Goal: Information Seeking & Learning: Learn about a topic

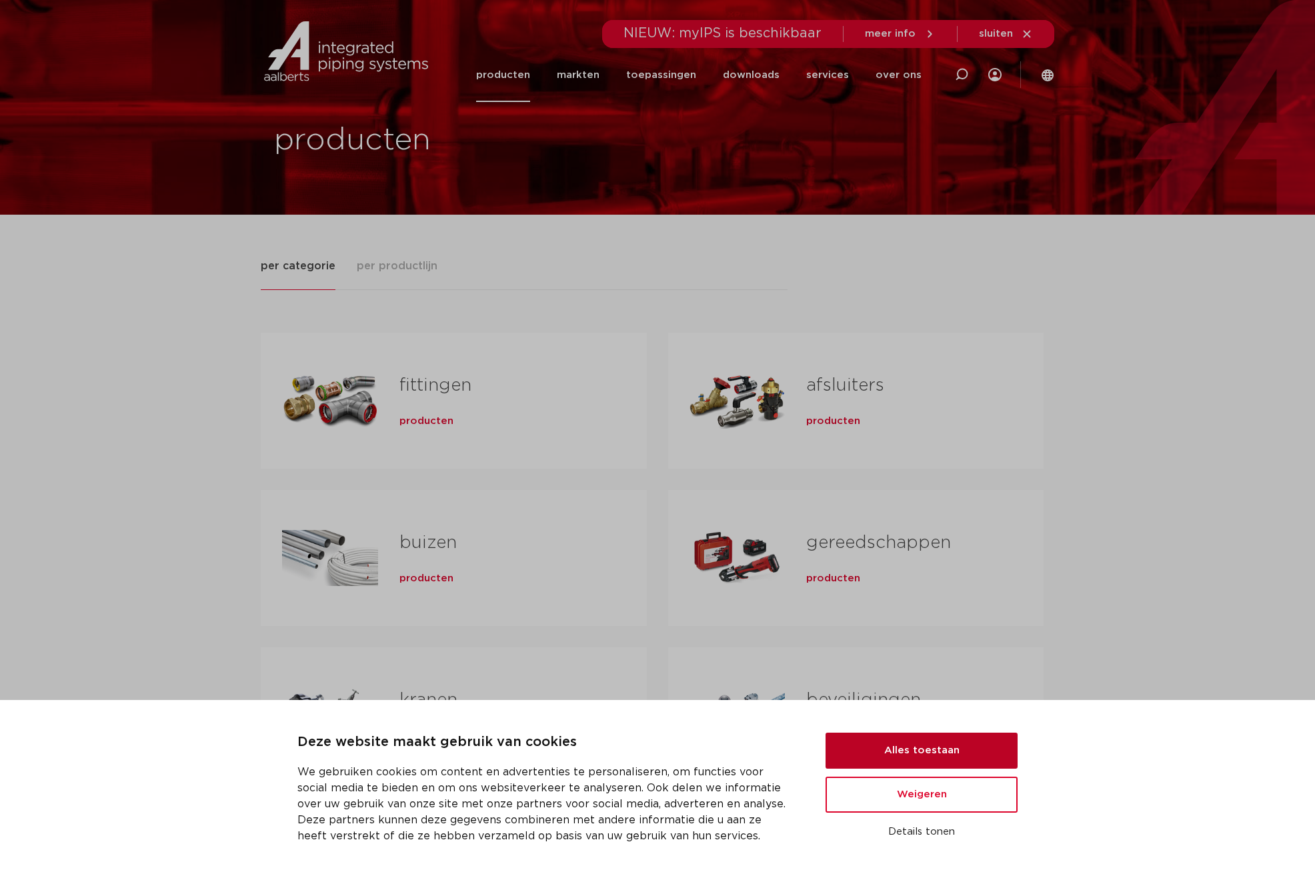
click at [933, 749] on button "Alles toestaan" at bounding box center [921, 751] width 192 height 36
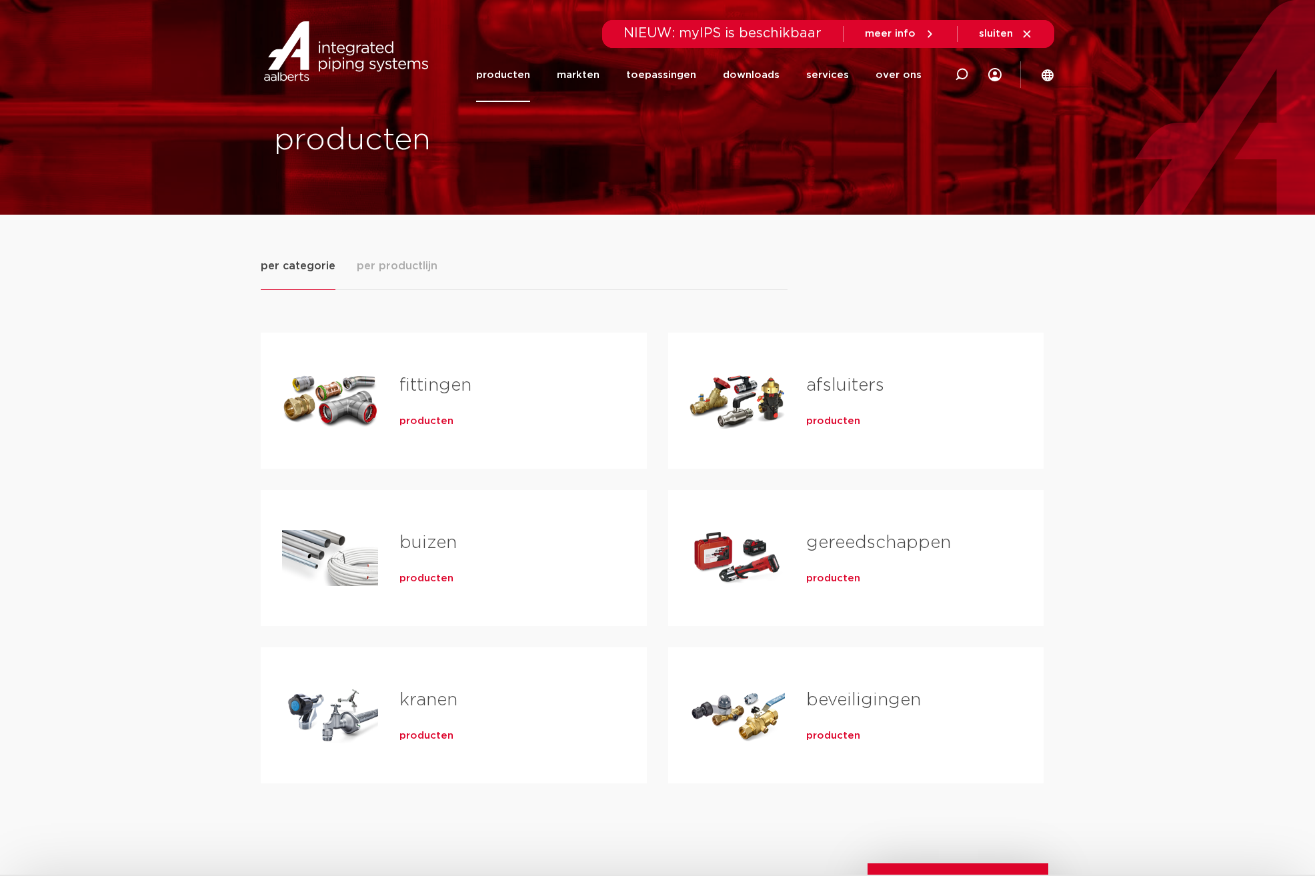
click at [413, 402] on h2 "fittingen" at bounding box center [501, 388] width 205 height 31
click at [427, 421] on span "producten" at bounding box center [426, 421] width 54 height 13
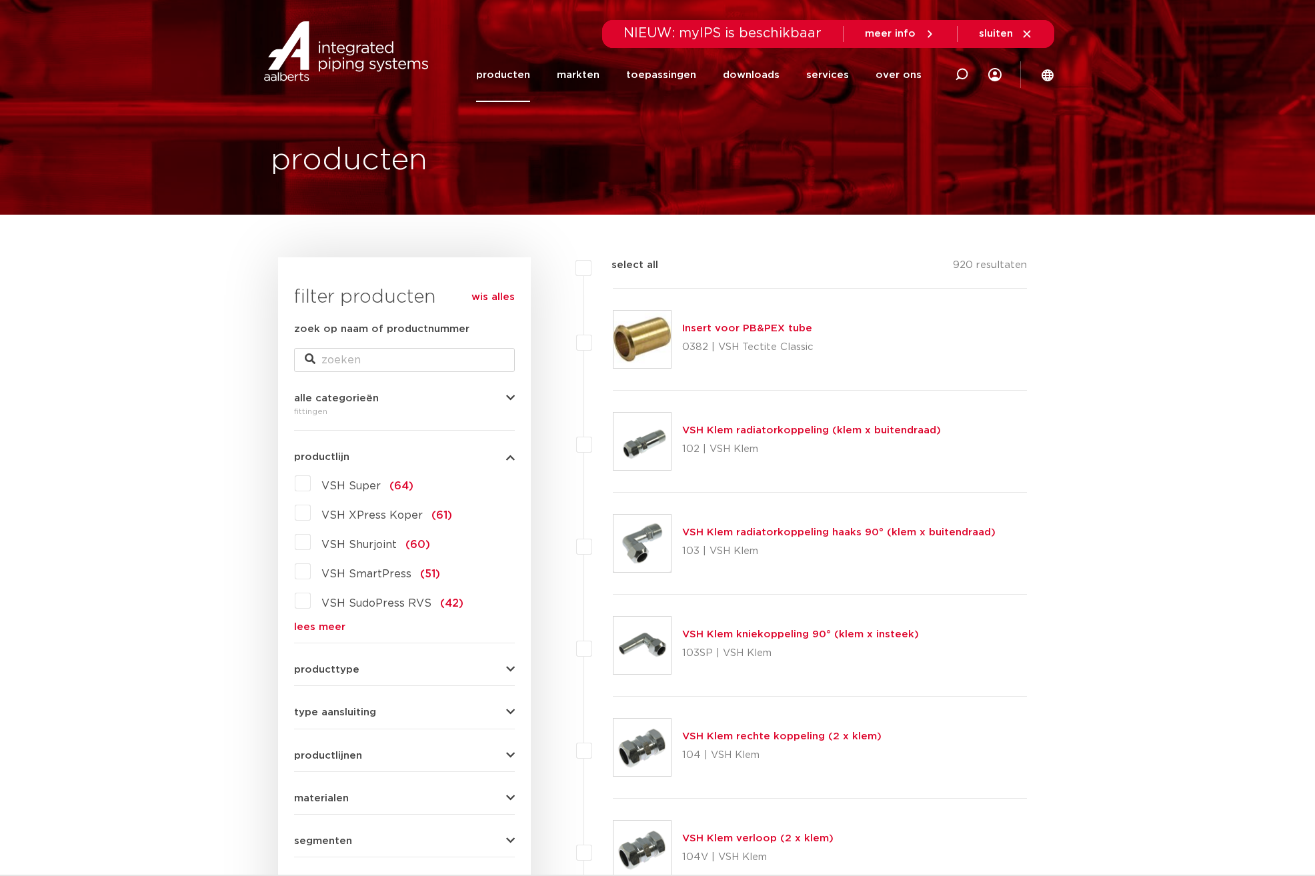
click at [501, 668] on button "producttype" at bounding box center [404, 670] width 221 height 10
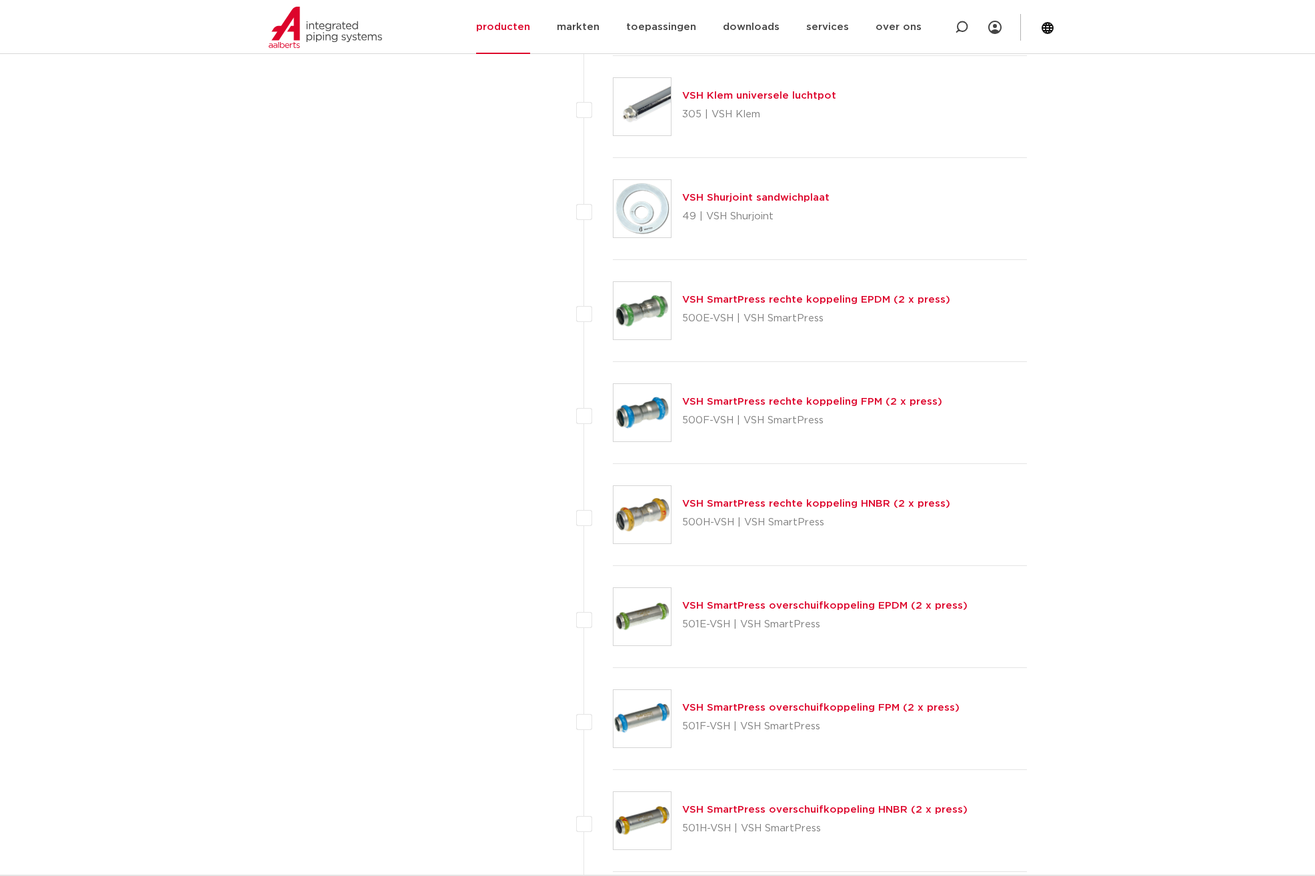
scroll to position [3000, 0]
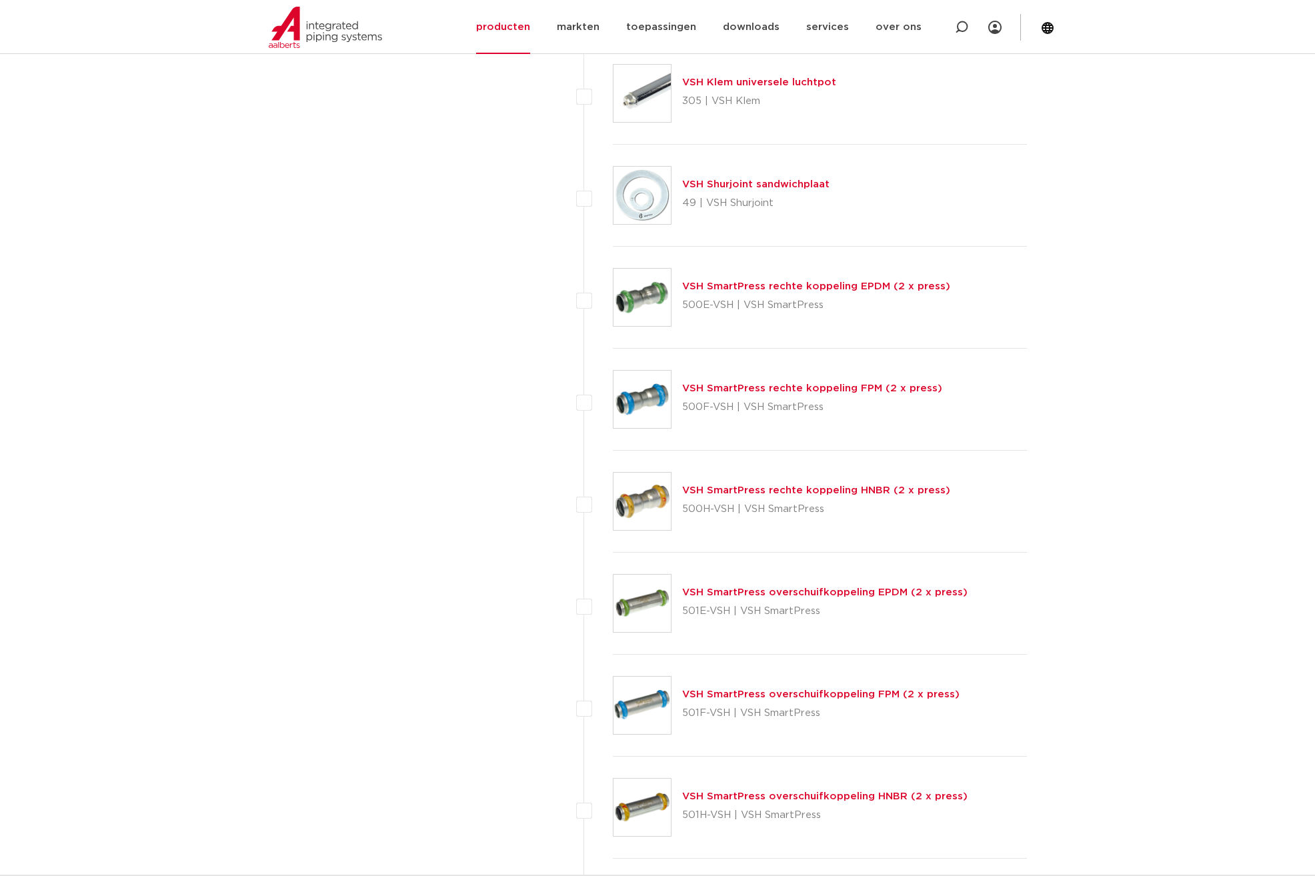
click at [631, 514] on img at bounding box center [641, 501] width 57 height 57
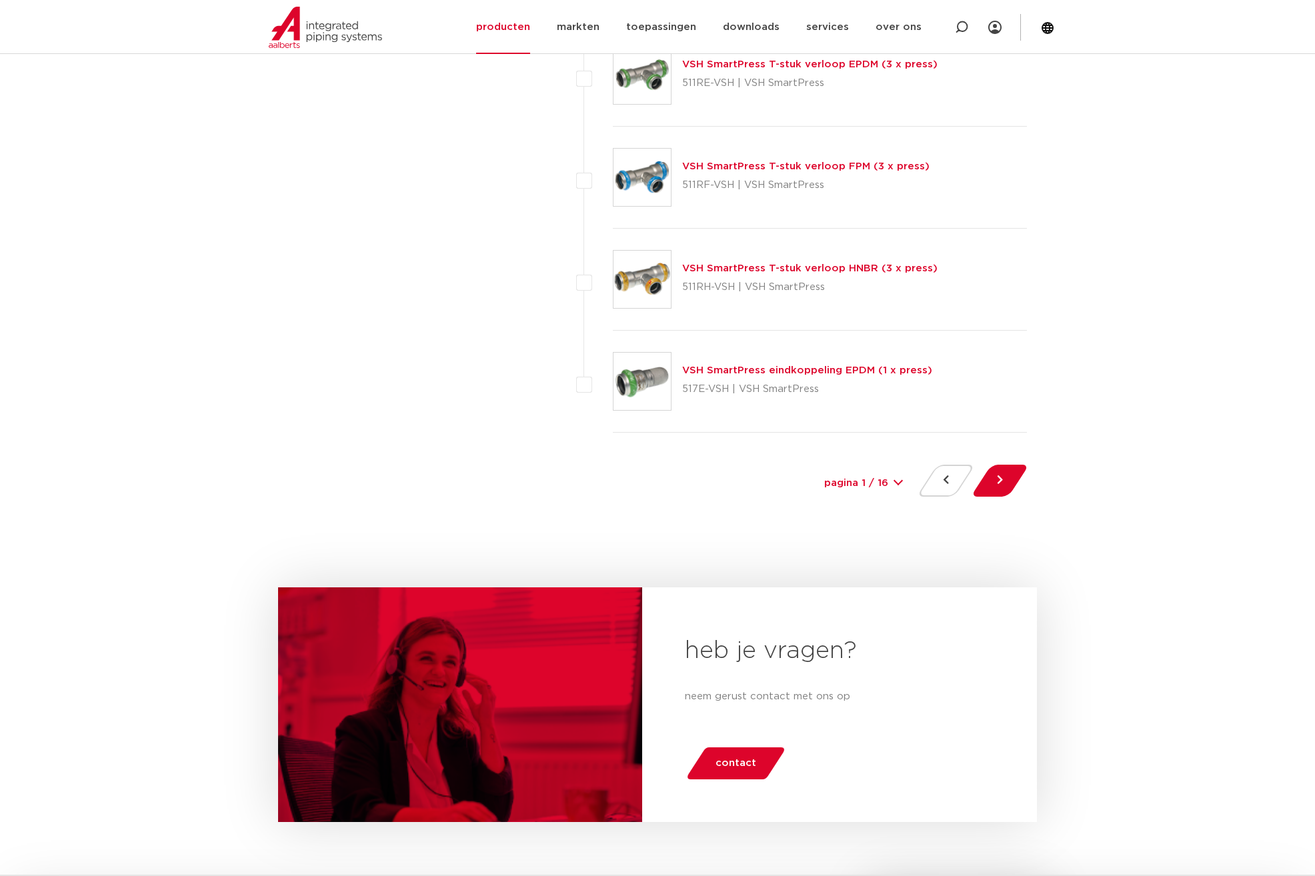
scroll to position [6001, 0]
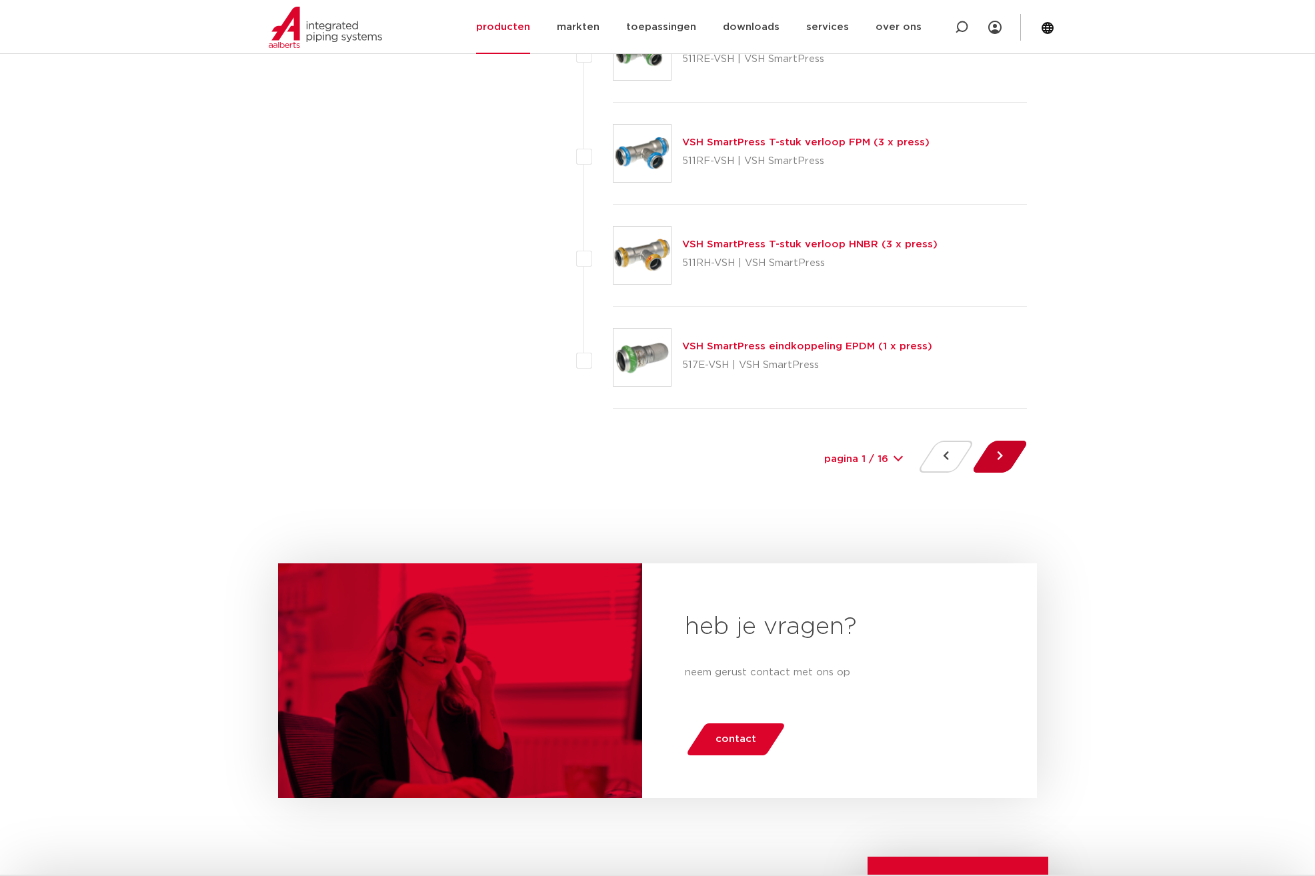
click at [999, 458] on button at bounding box center [1000, 457] width 38 height 32
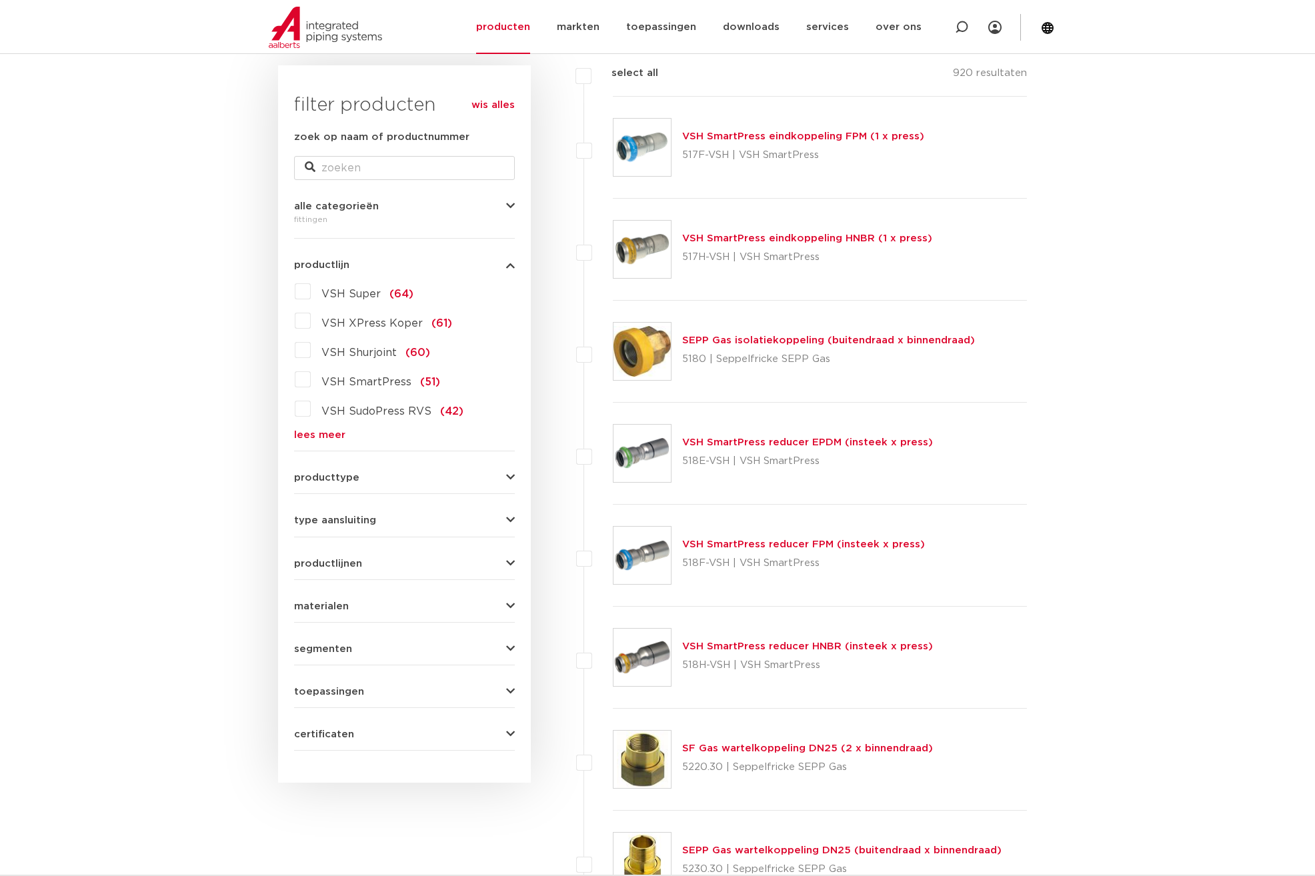
scroll to position [200, 0]
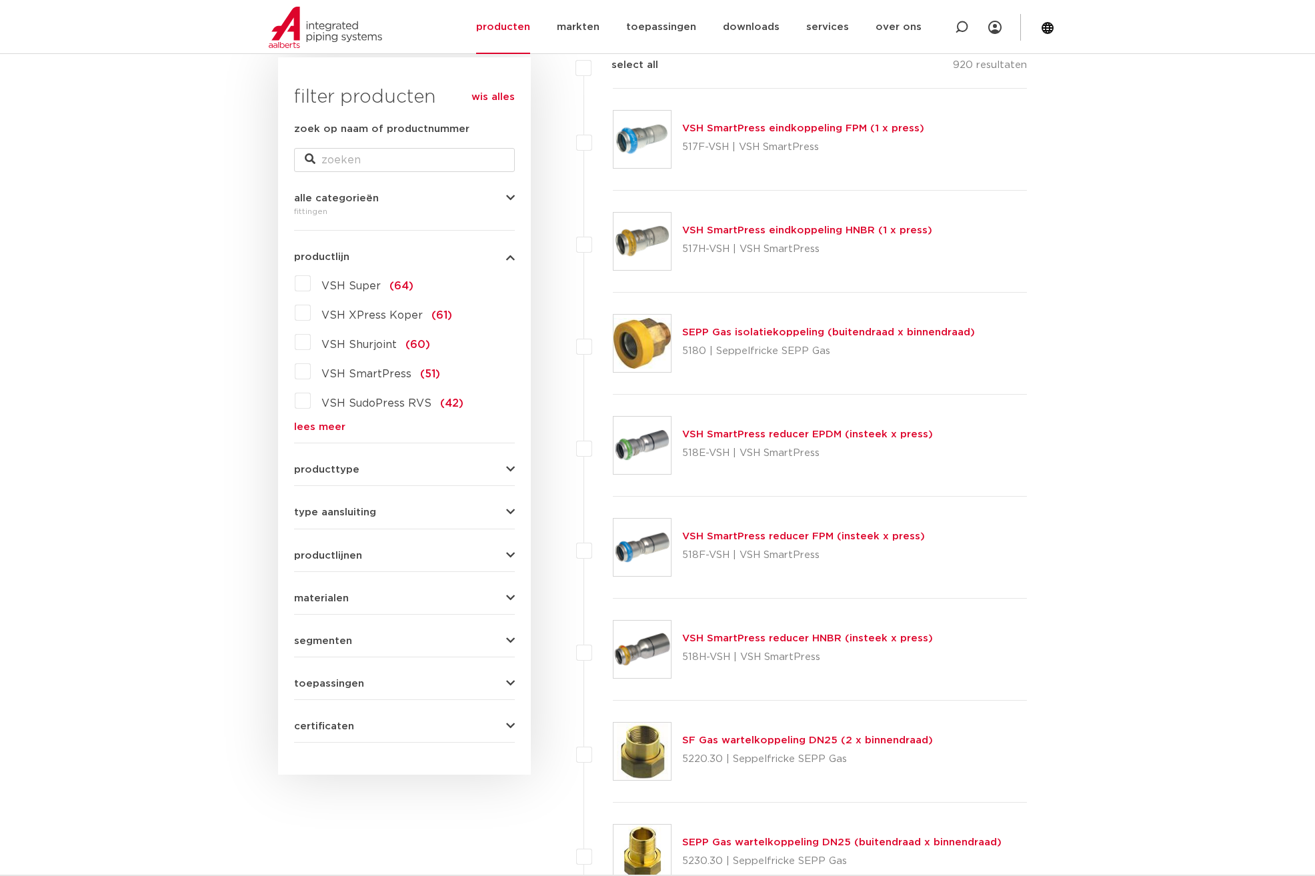
click at [663, 353] on img at bounding box center [641, 343] width 57 height 57
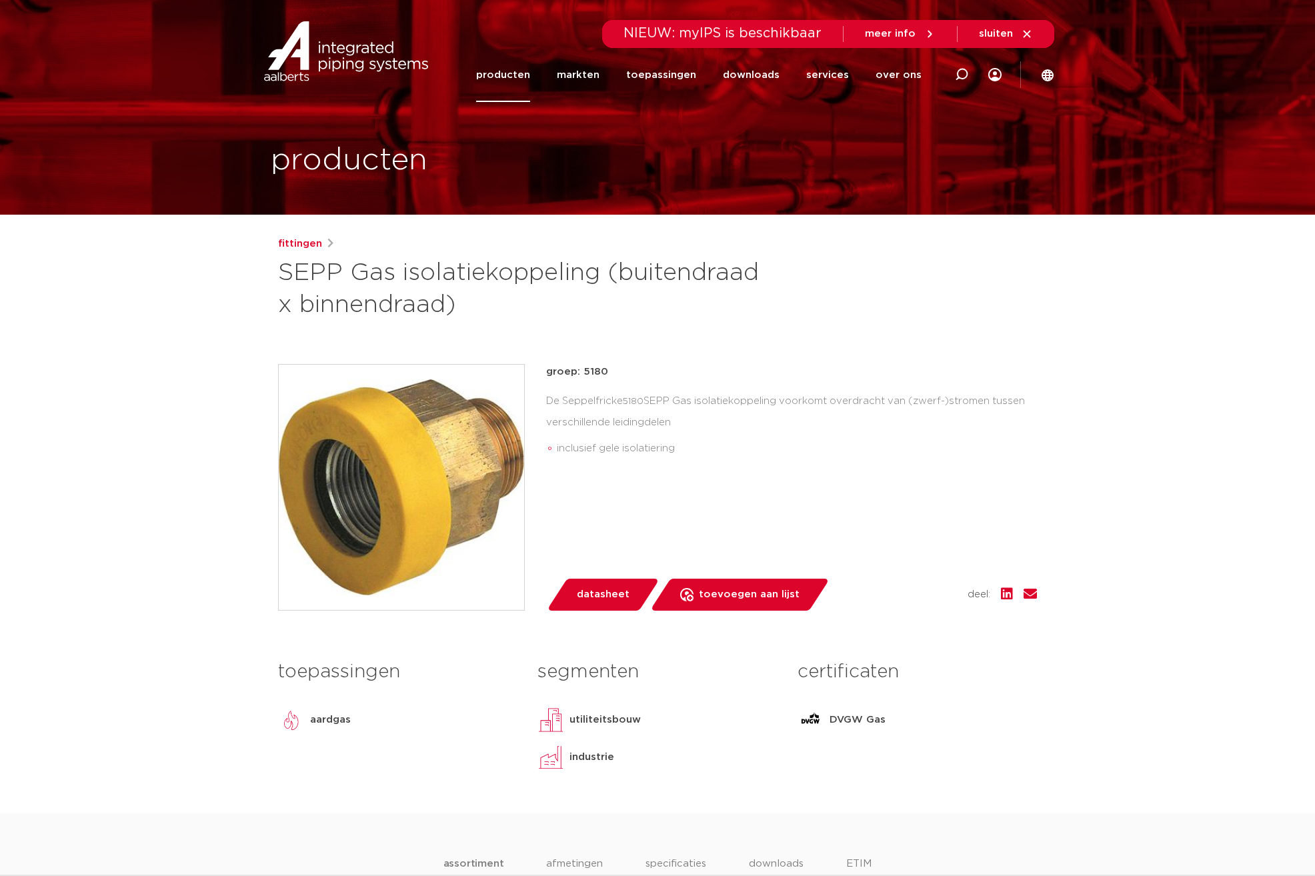
click at [419, 497] on img at bounding box center [401, 487] width 245 height 245
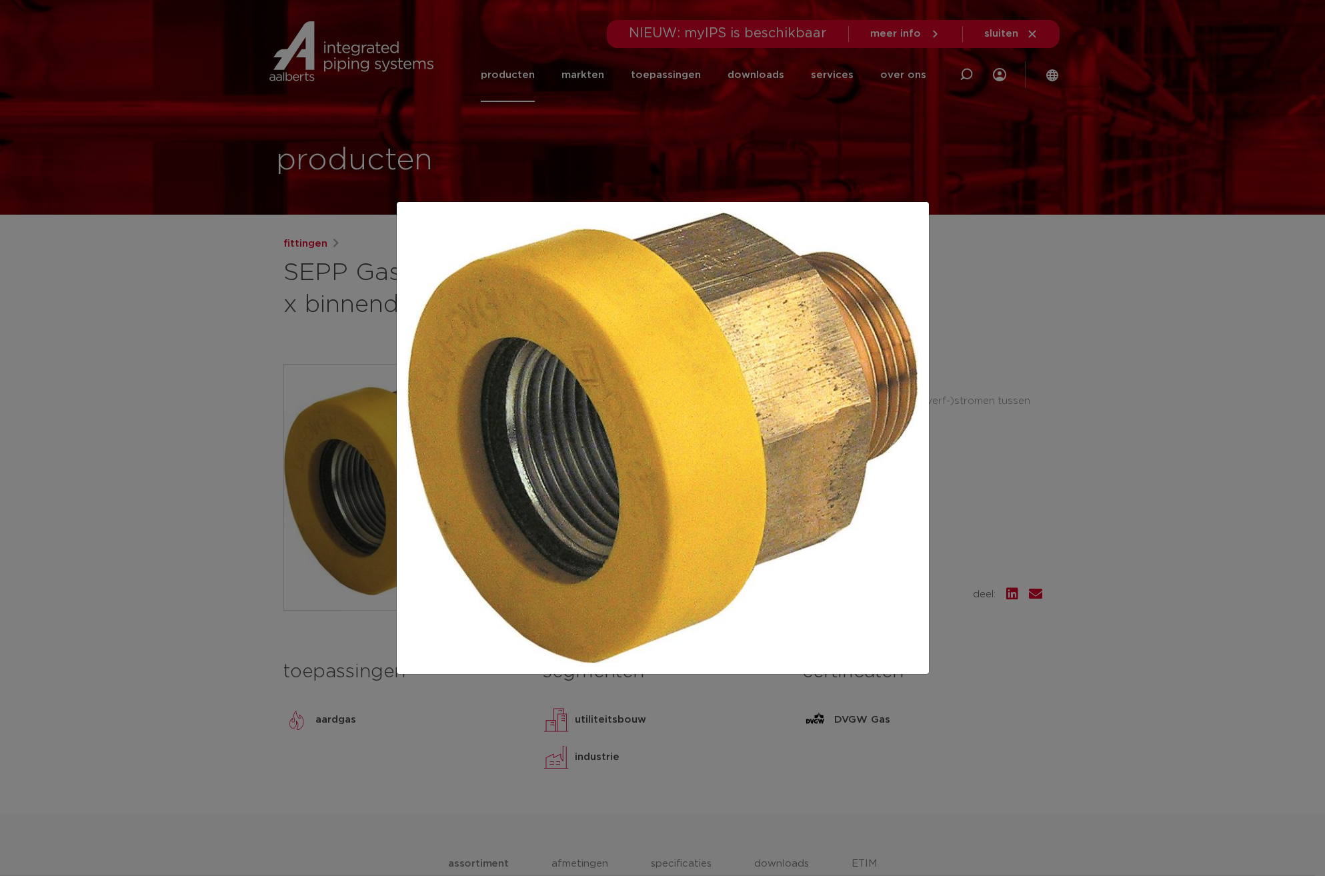
click at [225, 489] on div at bounding box center [662, 438] width 1325 height 876
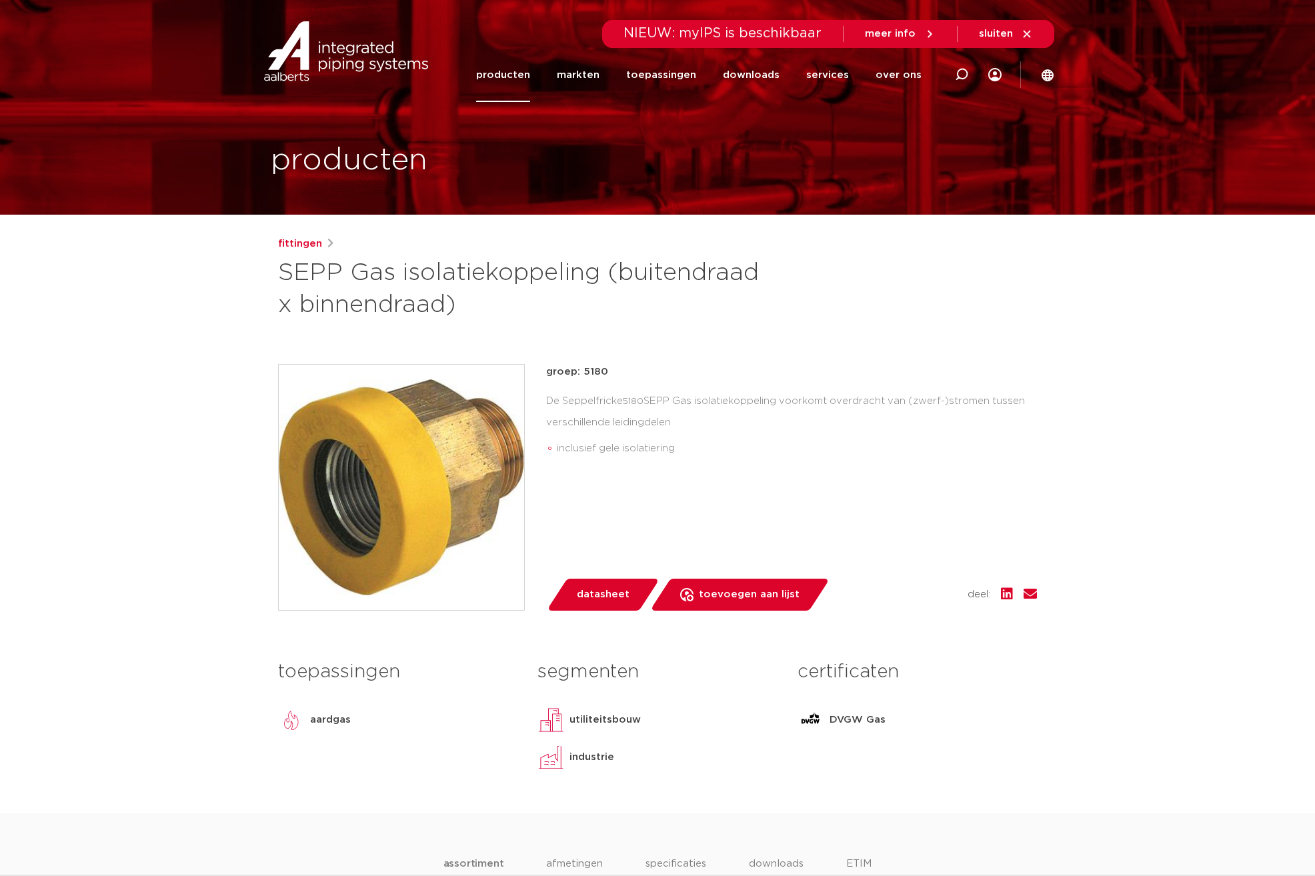
click at [604, 593] on span "datasheet" at bounding box center [603, 594] width 53 height 21
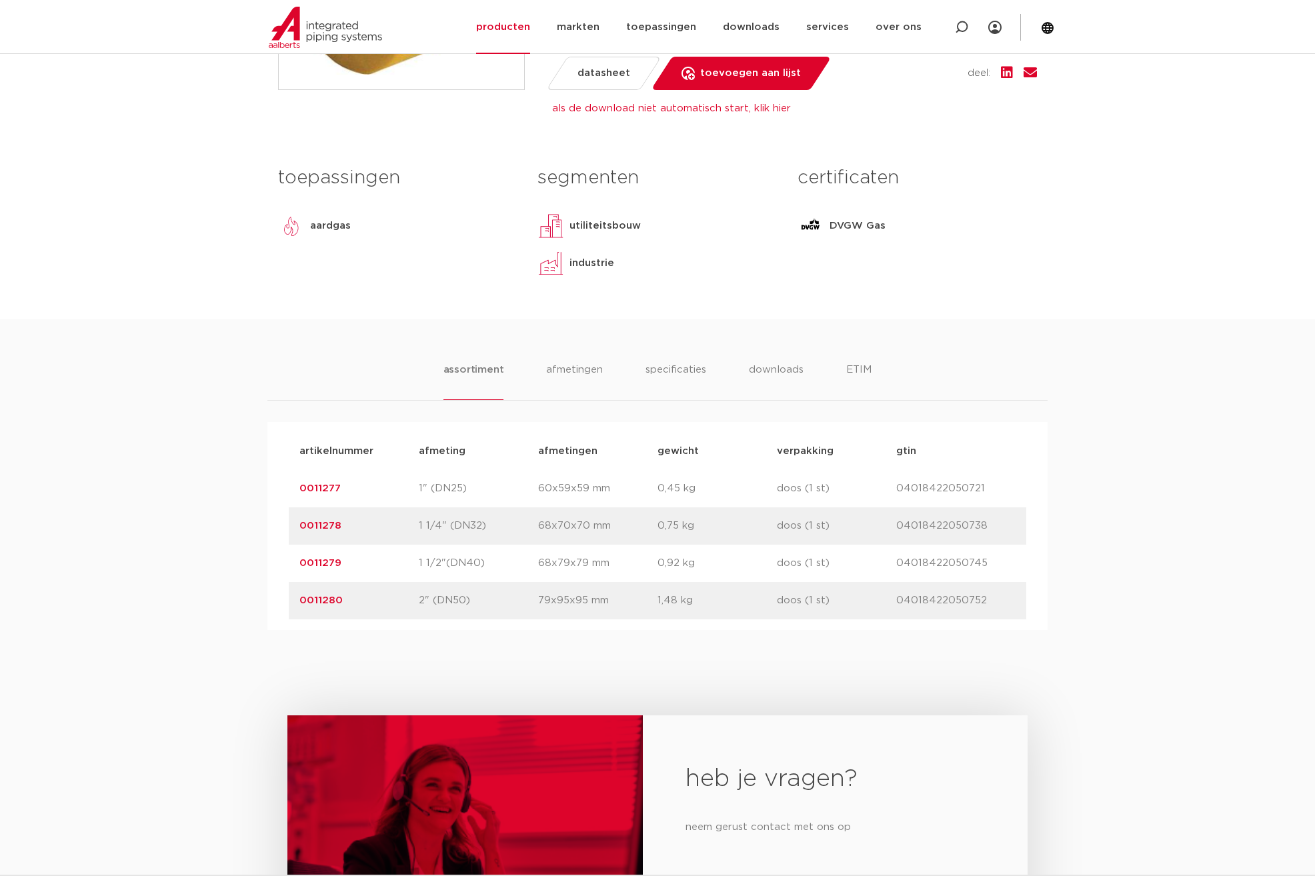
scroll to position [533, 0]
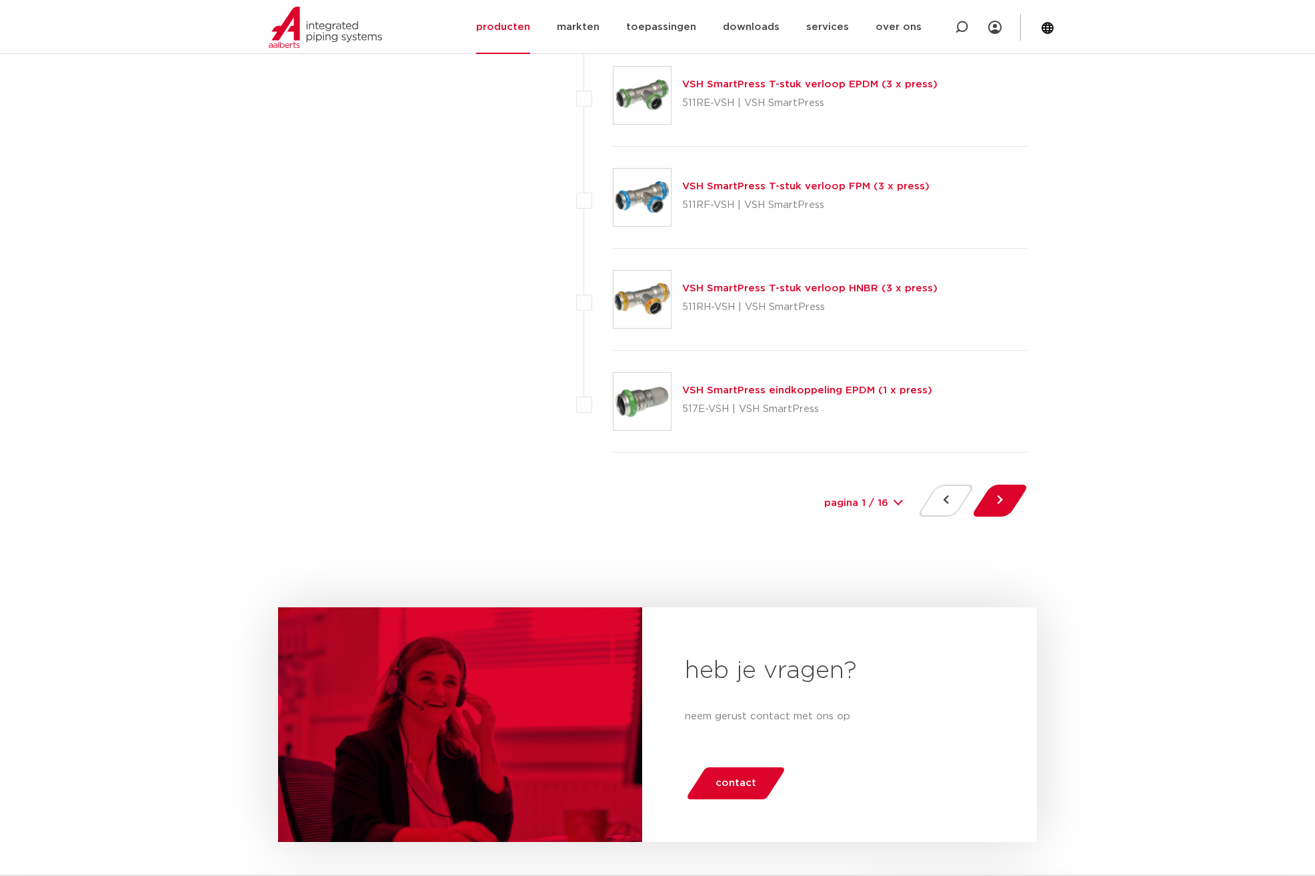
scroll to position [6201, 0]
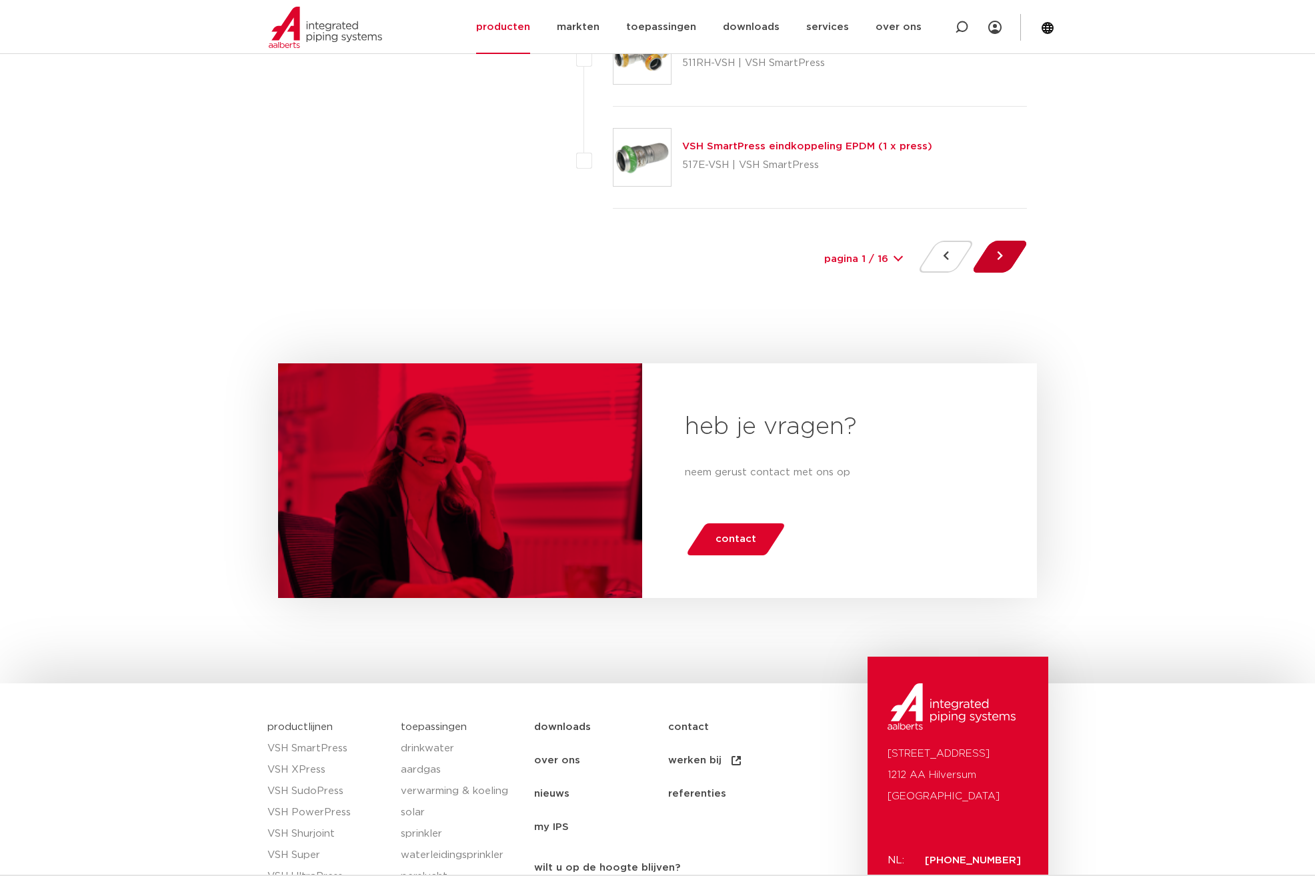
click at [1002, 261] on button at bounding box center [1000, 257] width 38 height 32
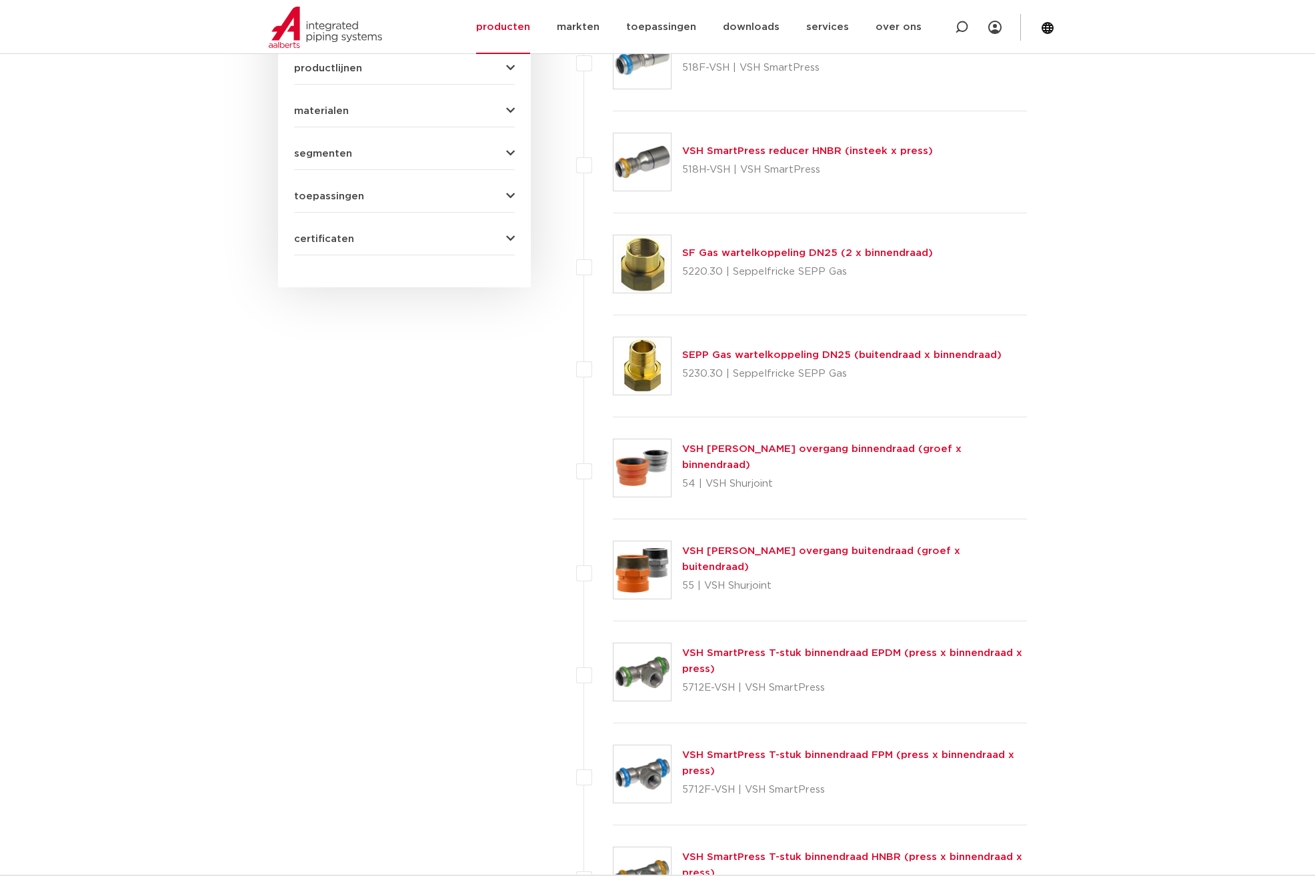
scroll to position [867, 0]
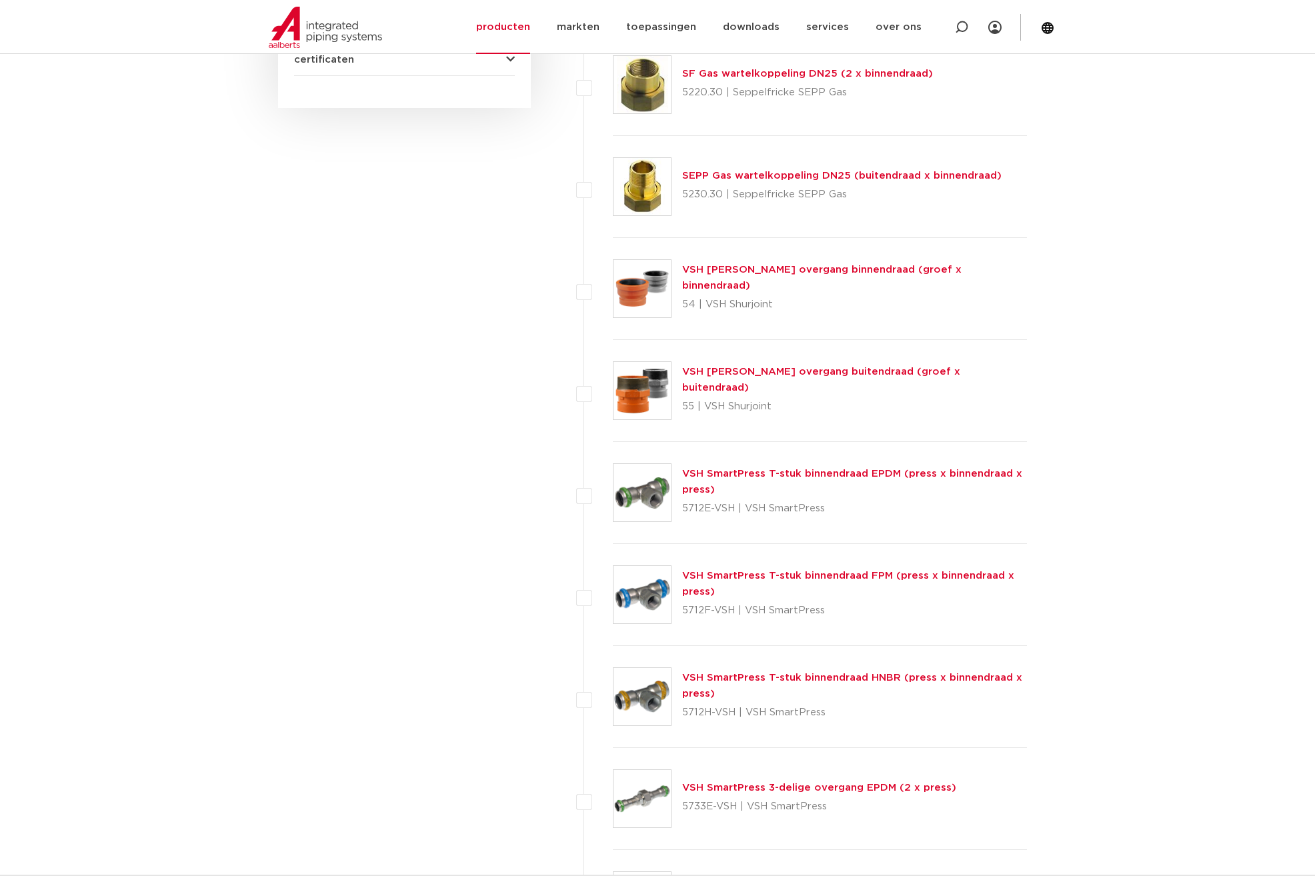
click at [656, 397] on img at bounding box center [641, 390] width 57 height 57
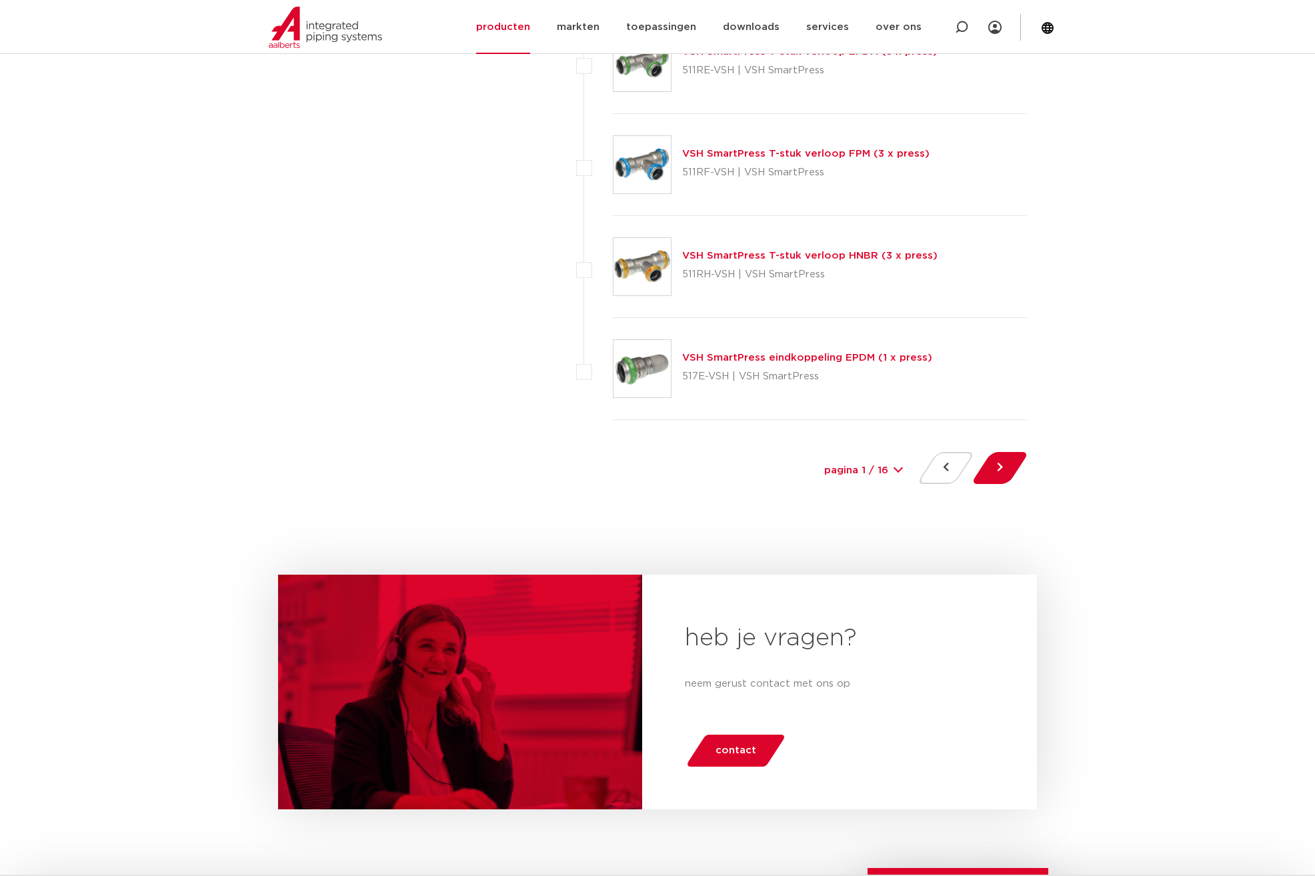
scroll to position [5979, 0]
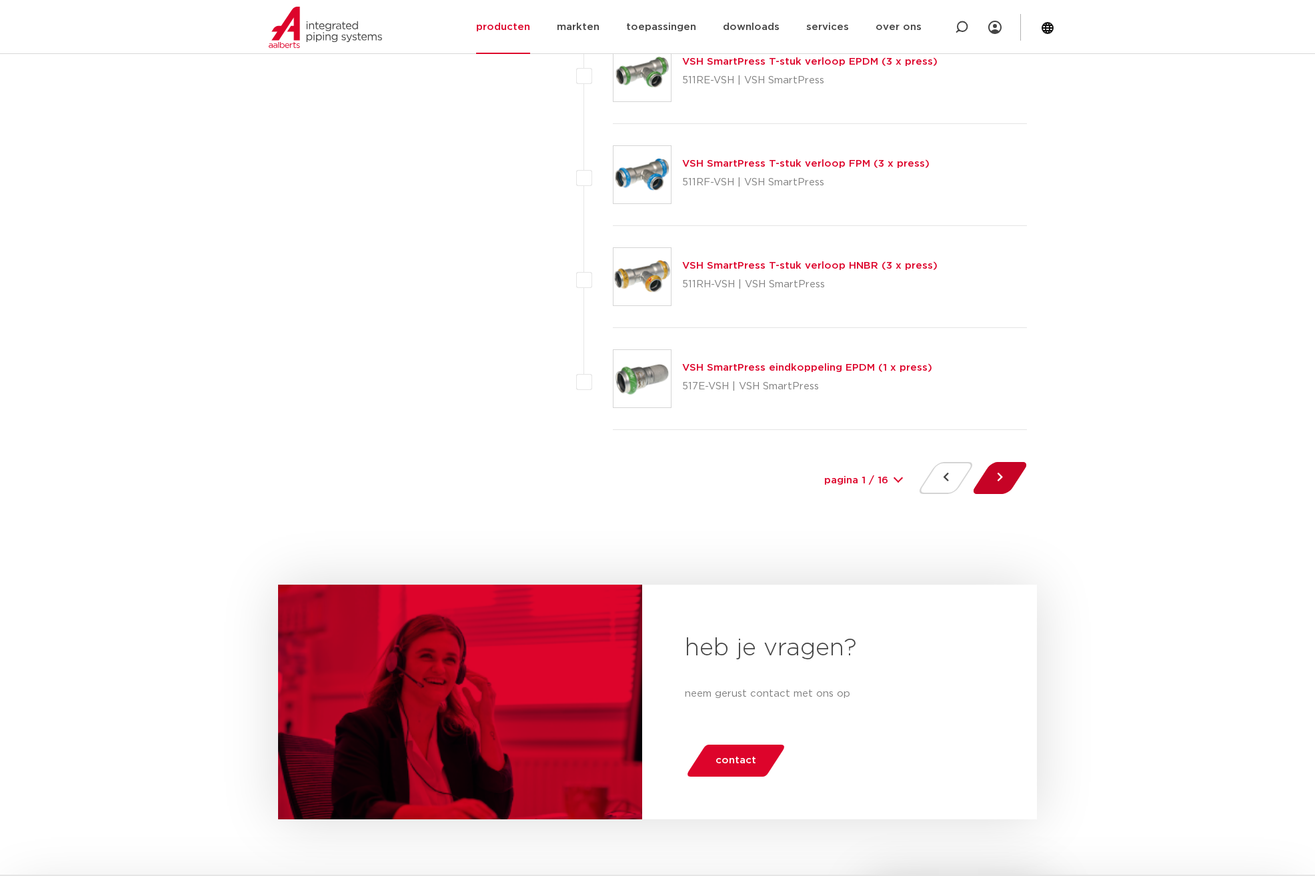
click at [994, 478] on button at bounding box center [1000, 478] width 38 height 32
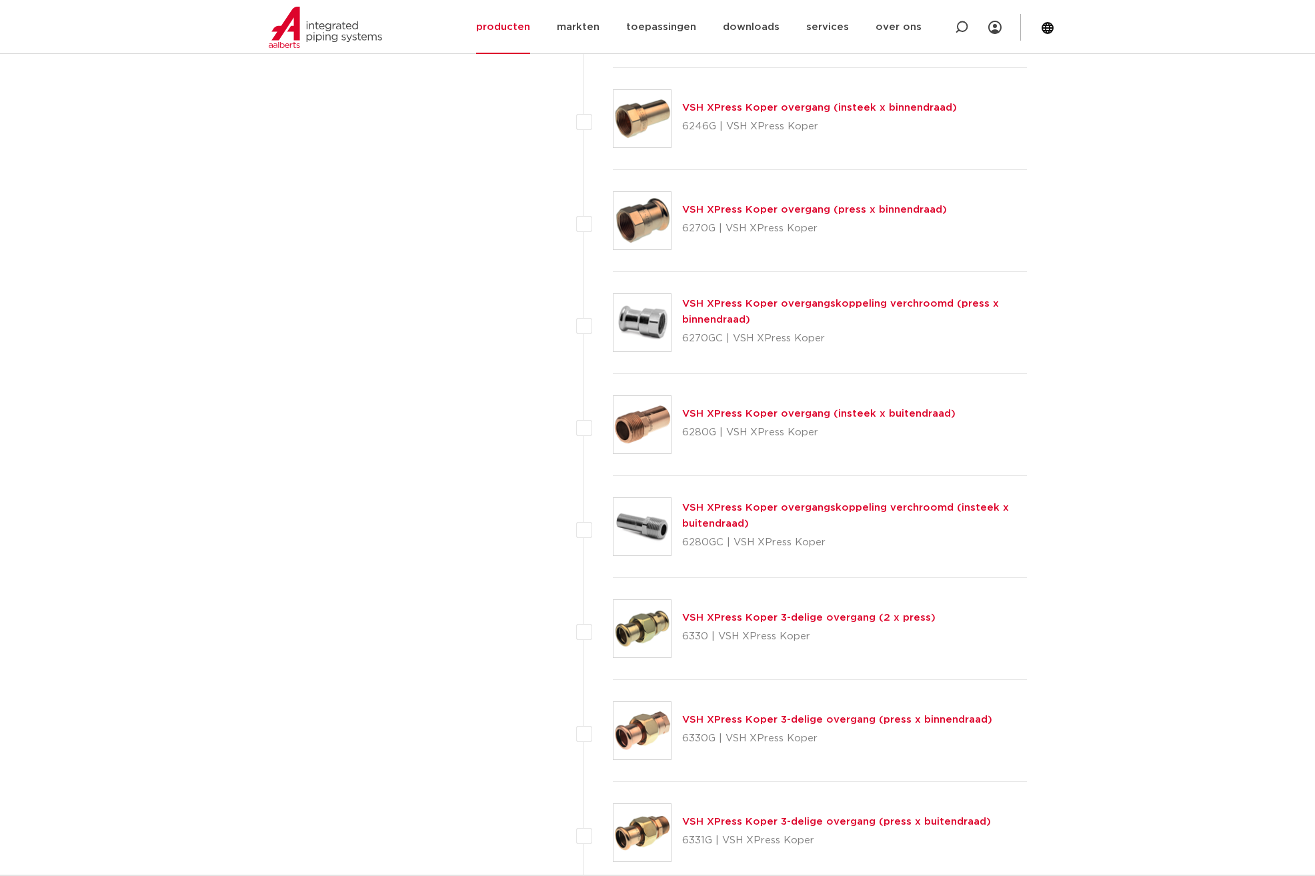
scroll to position [4001, 0]
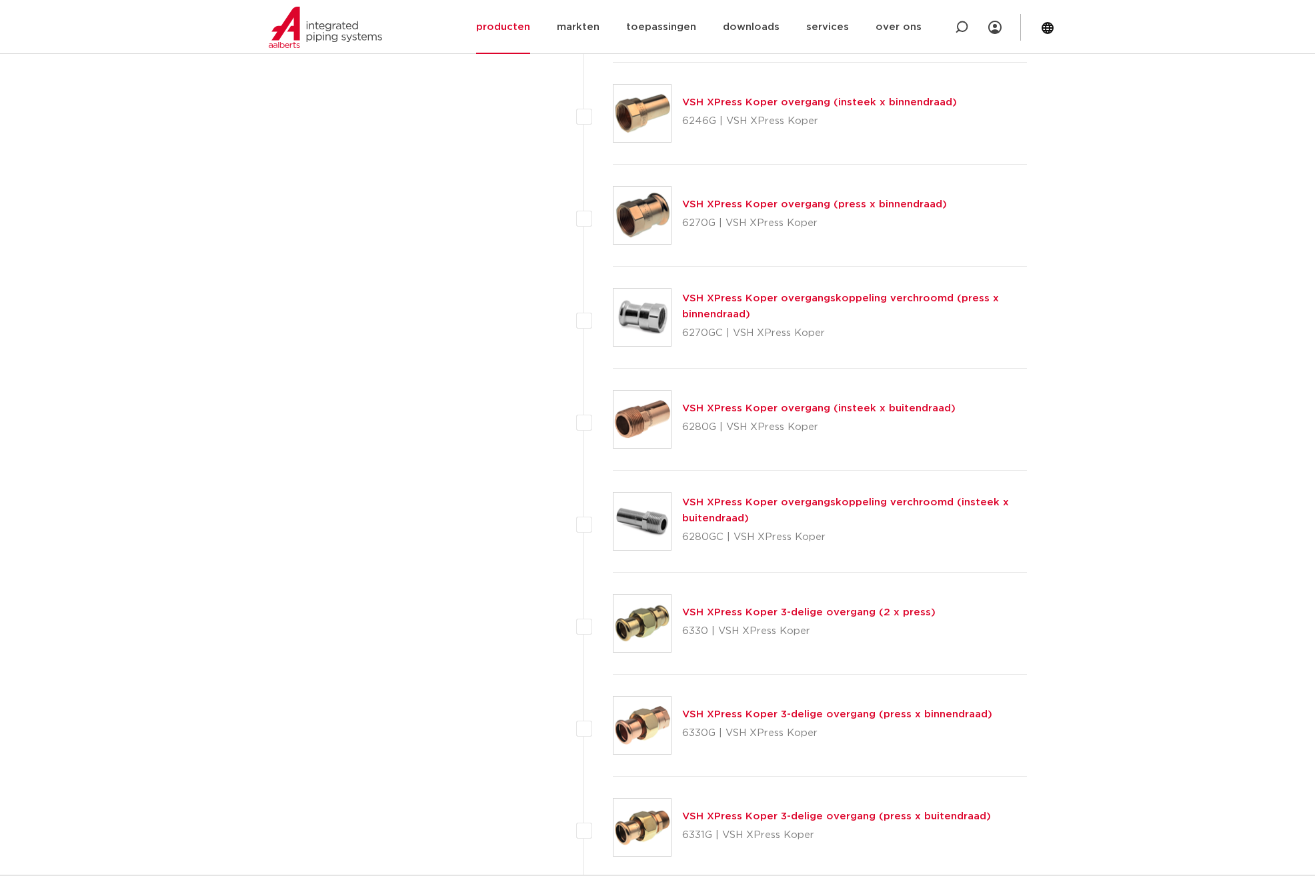
click at [852, 405] on link "VSH XPress Koper overgang (insteek x buitendraad)" at bounding box center [818, 408] width 273 height 10
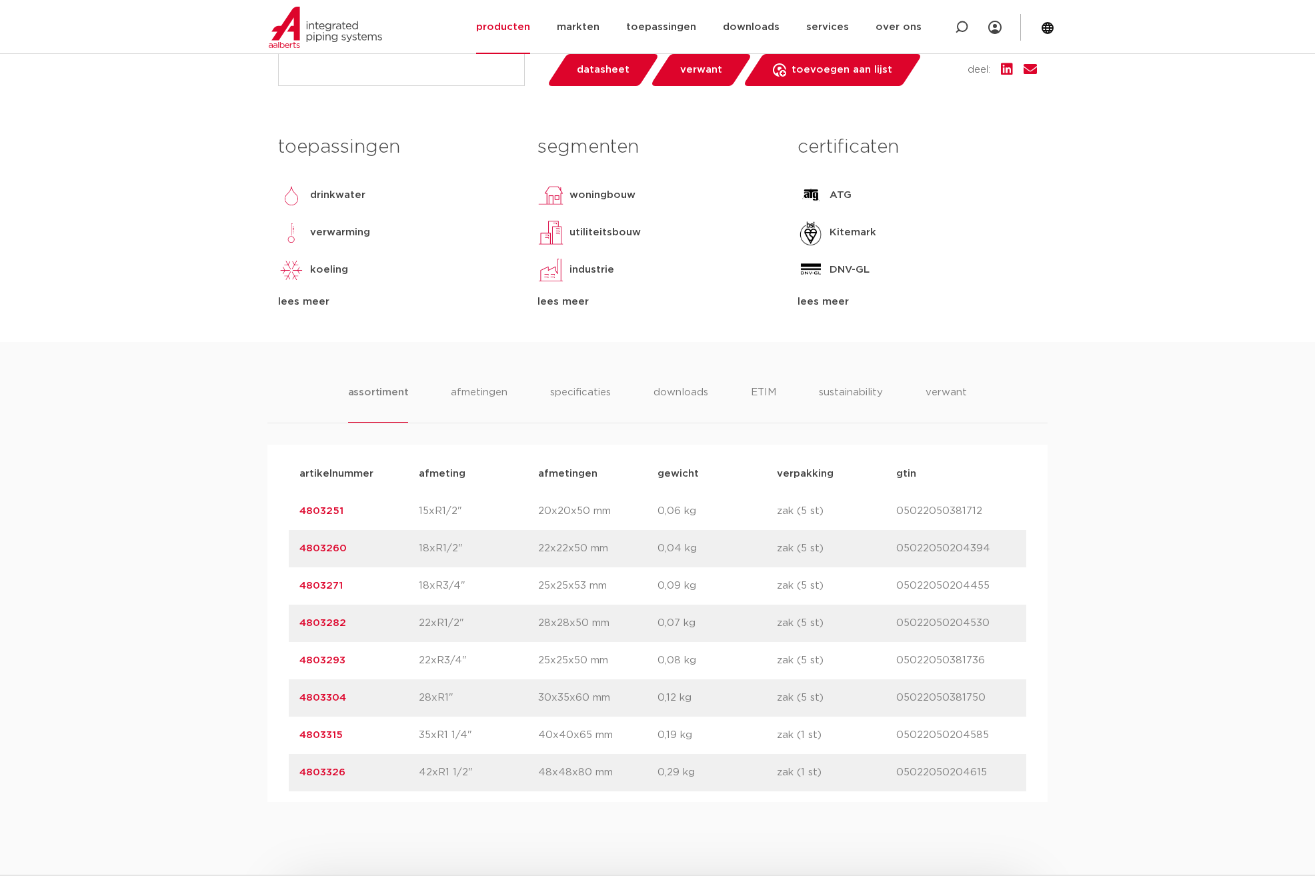
scroll to position [533, 0]
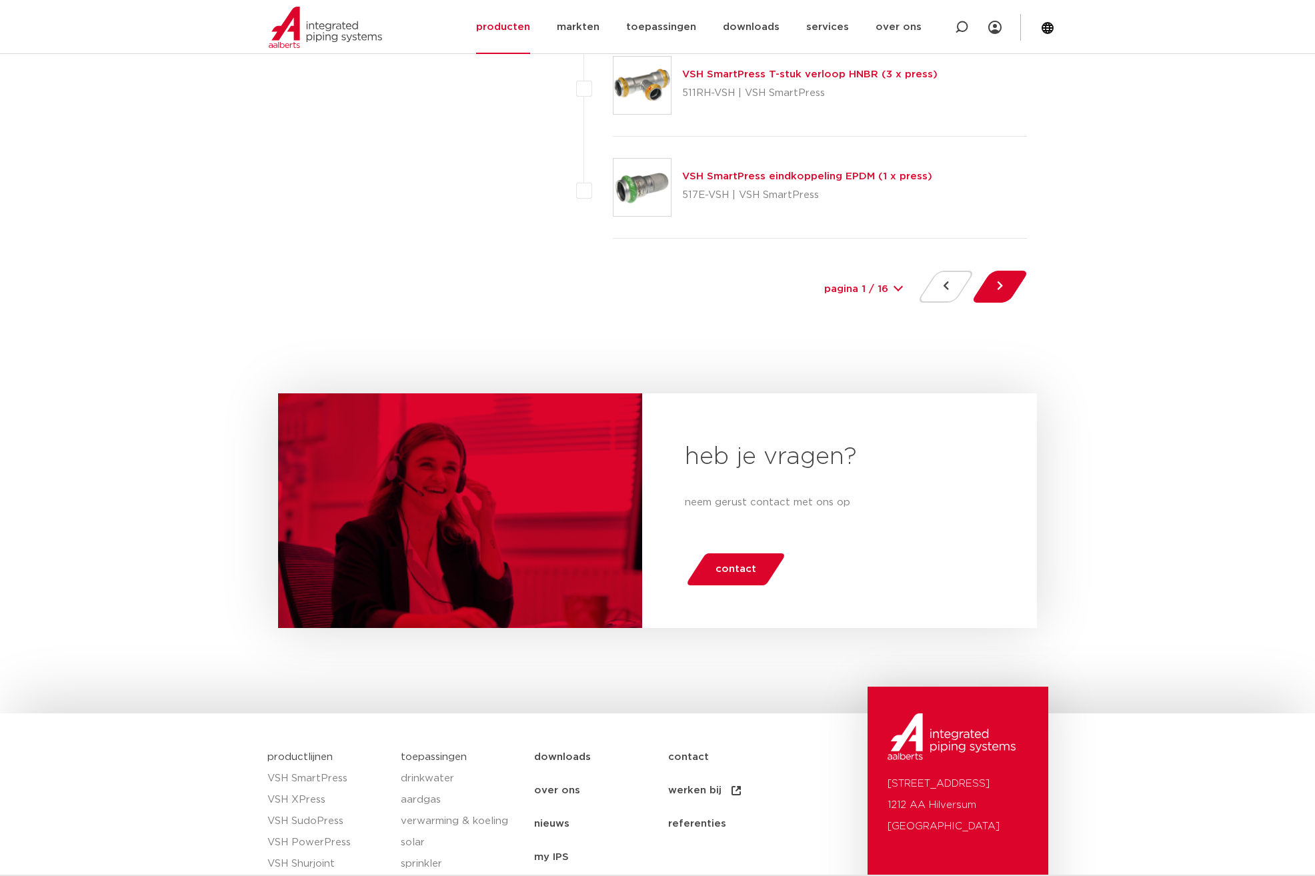
scroll to position [5934, 0]
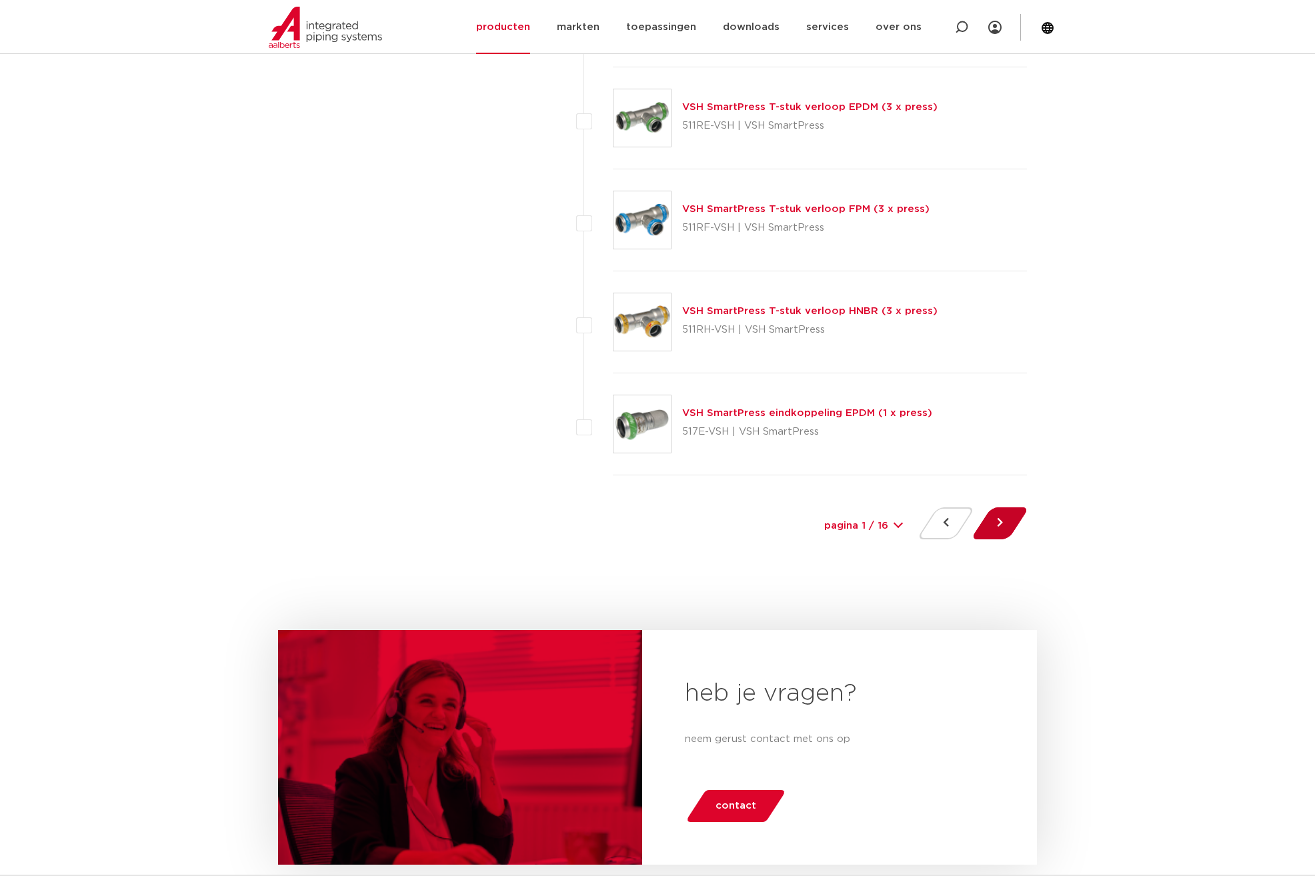
click at [1003, 527] on button at bounding box center [1000, 523] width 38 height 32
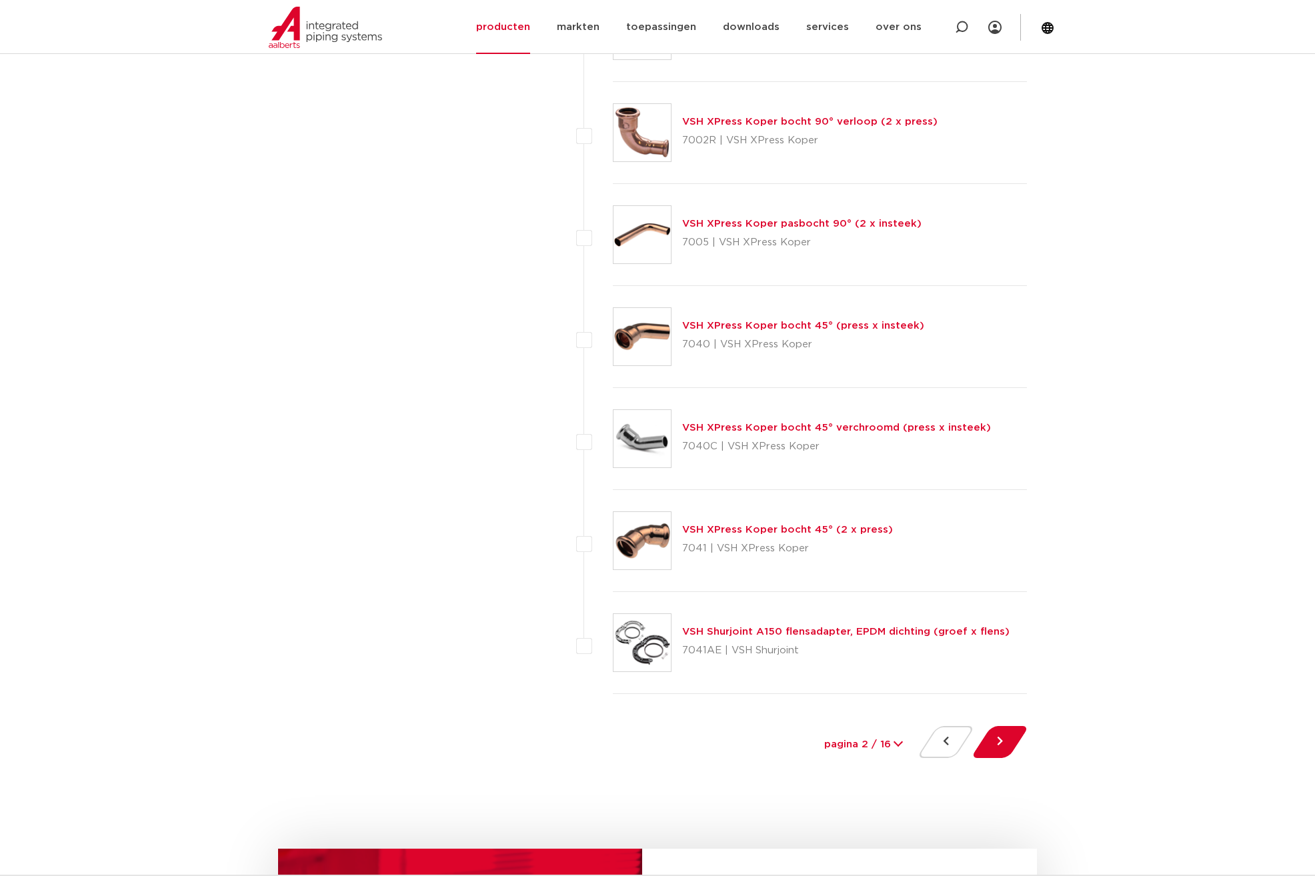
scroll to position [5734, 0]
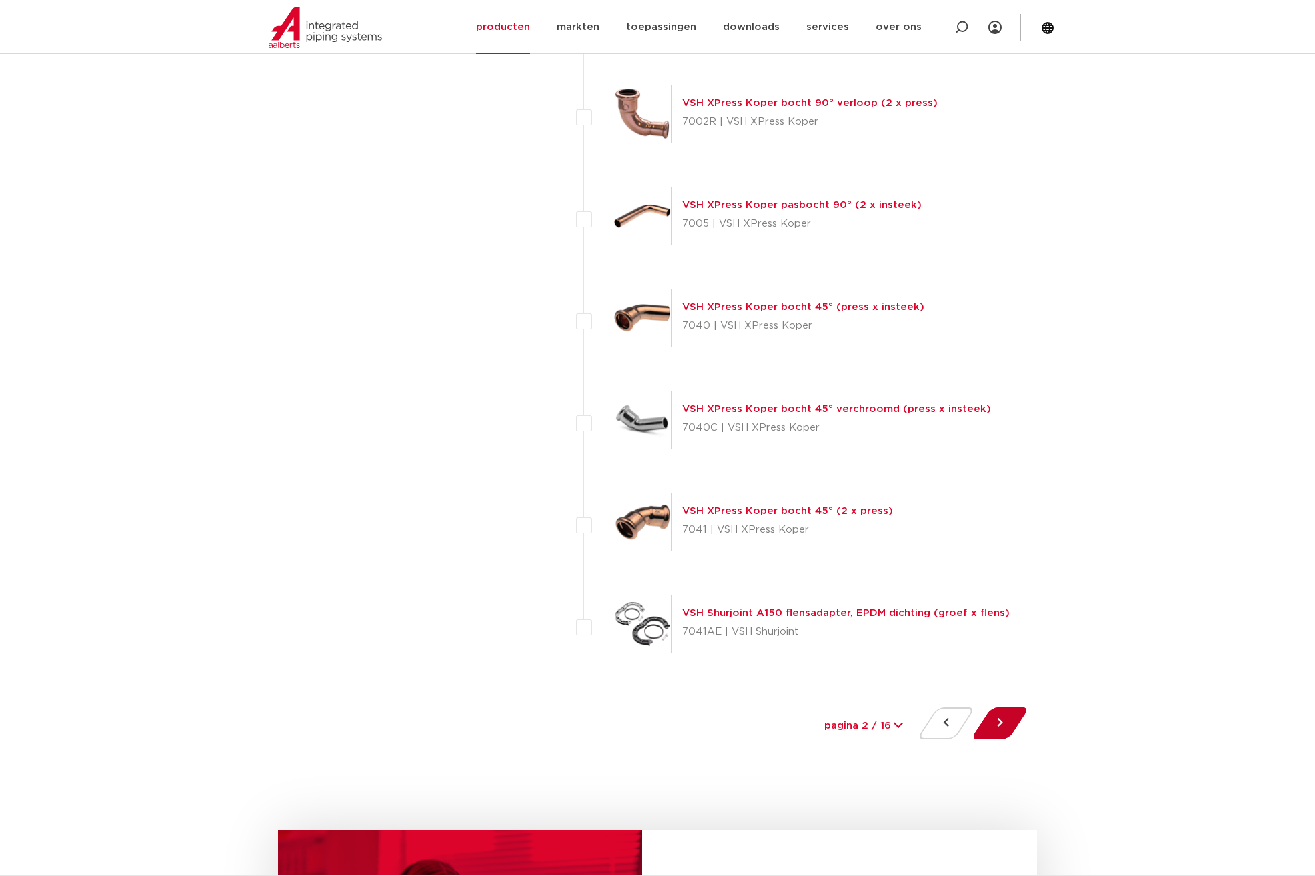
click at [1000, 723] on button at bounding box center [1000, 723] width 38 height 32
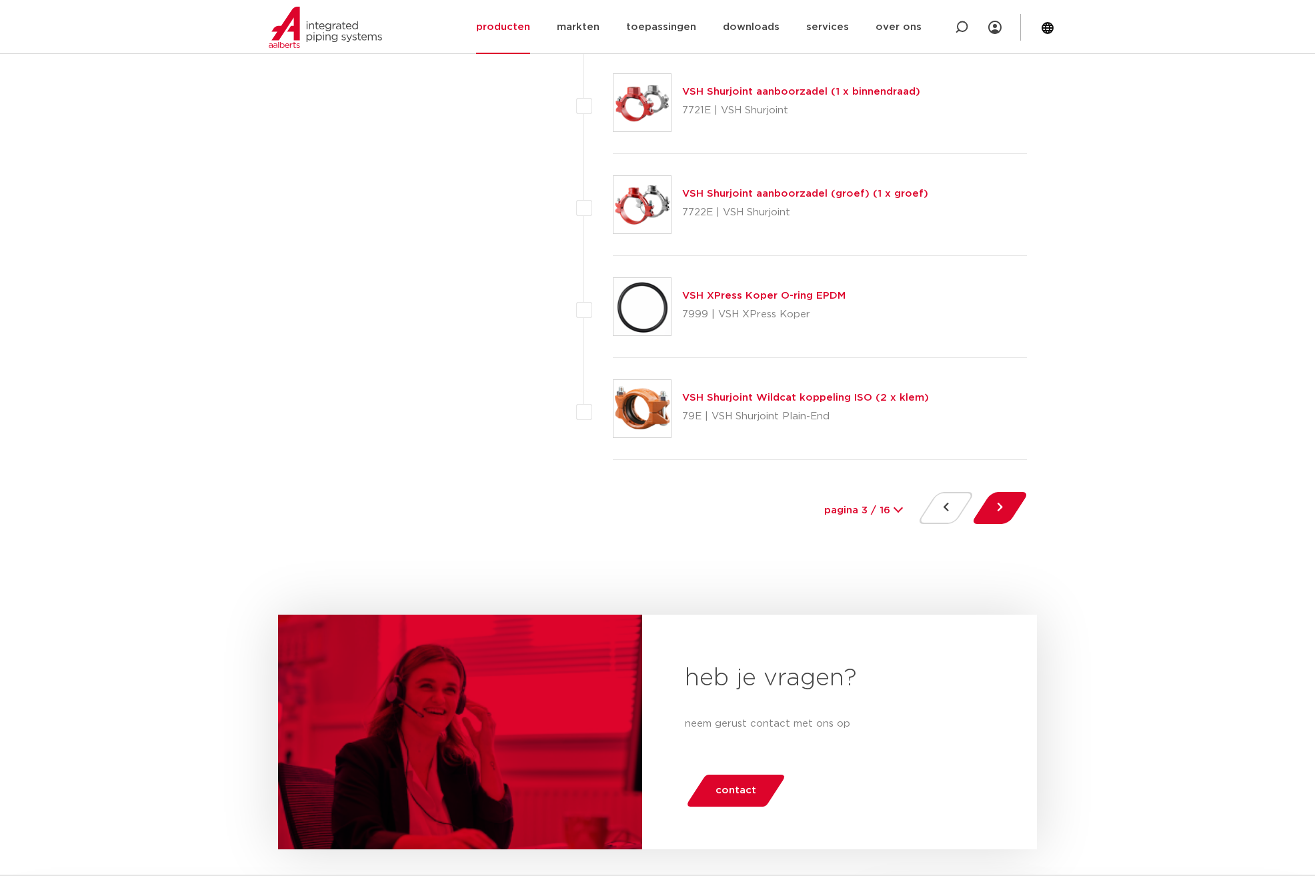
scroll to position [6001, 0]
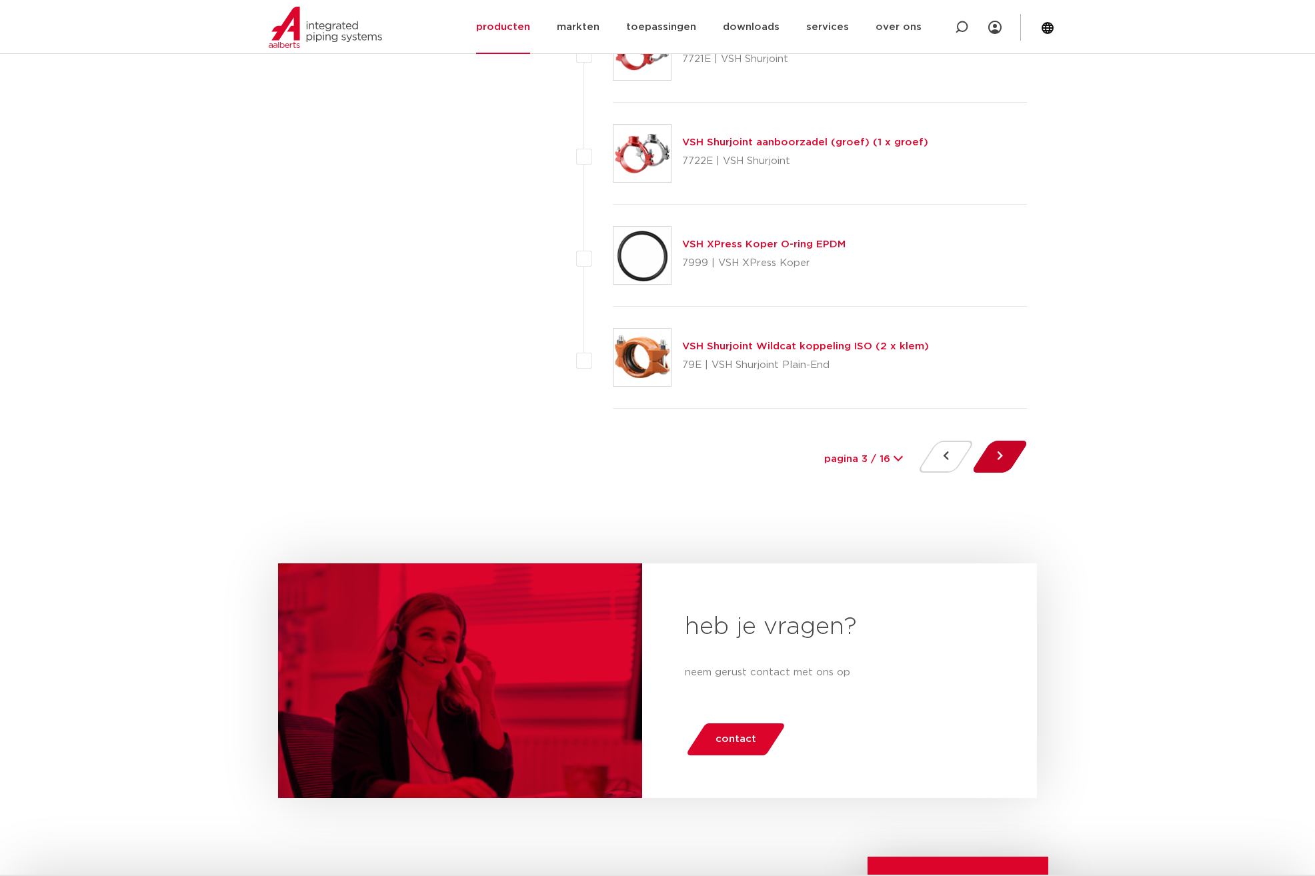
click at [999, 470] on button at bounding box center [1000, 457] width 38 height 32
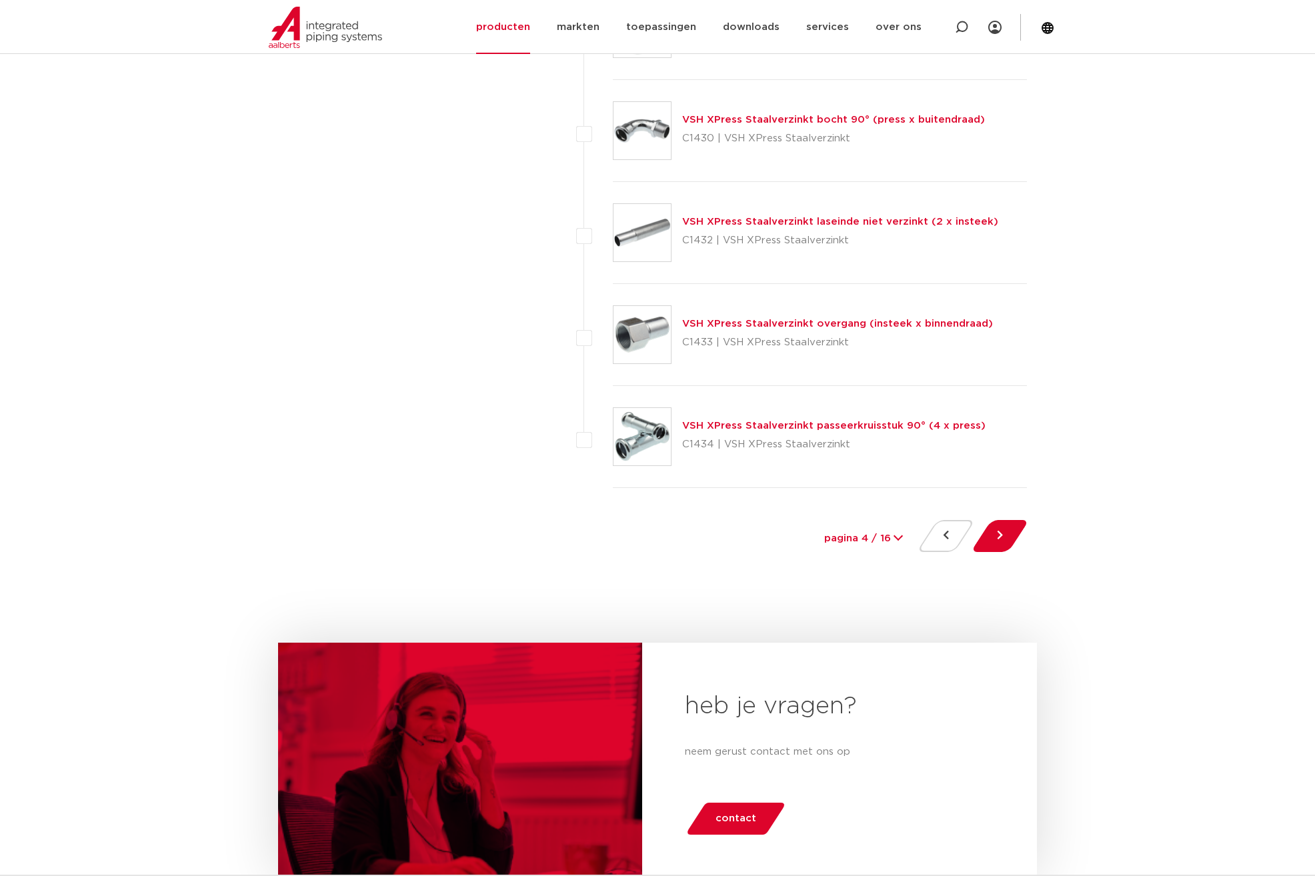
scroll to position [5934, 0]
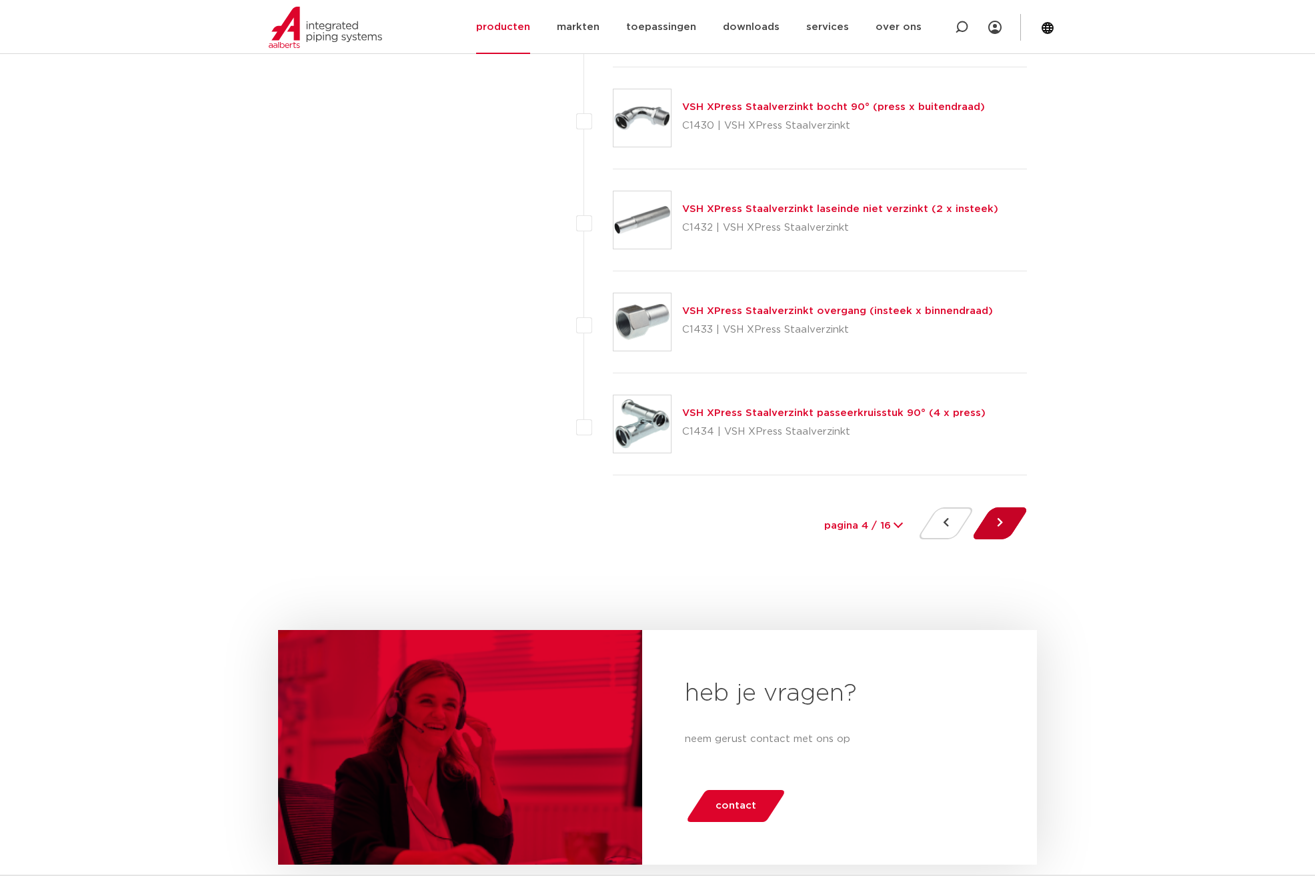
click at [1002, 523] on button at bounding box center [1000, 523] width 38 height 32
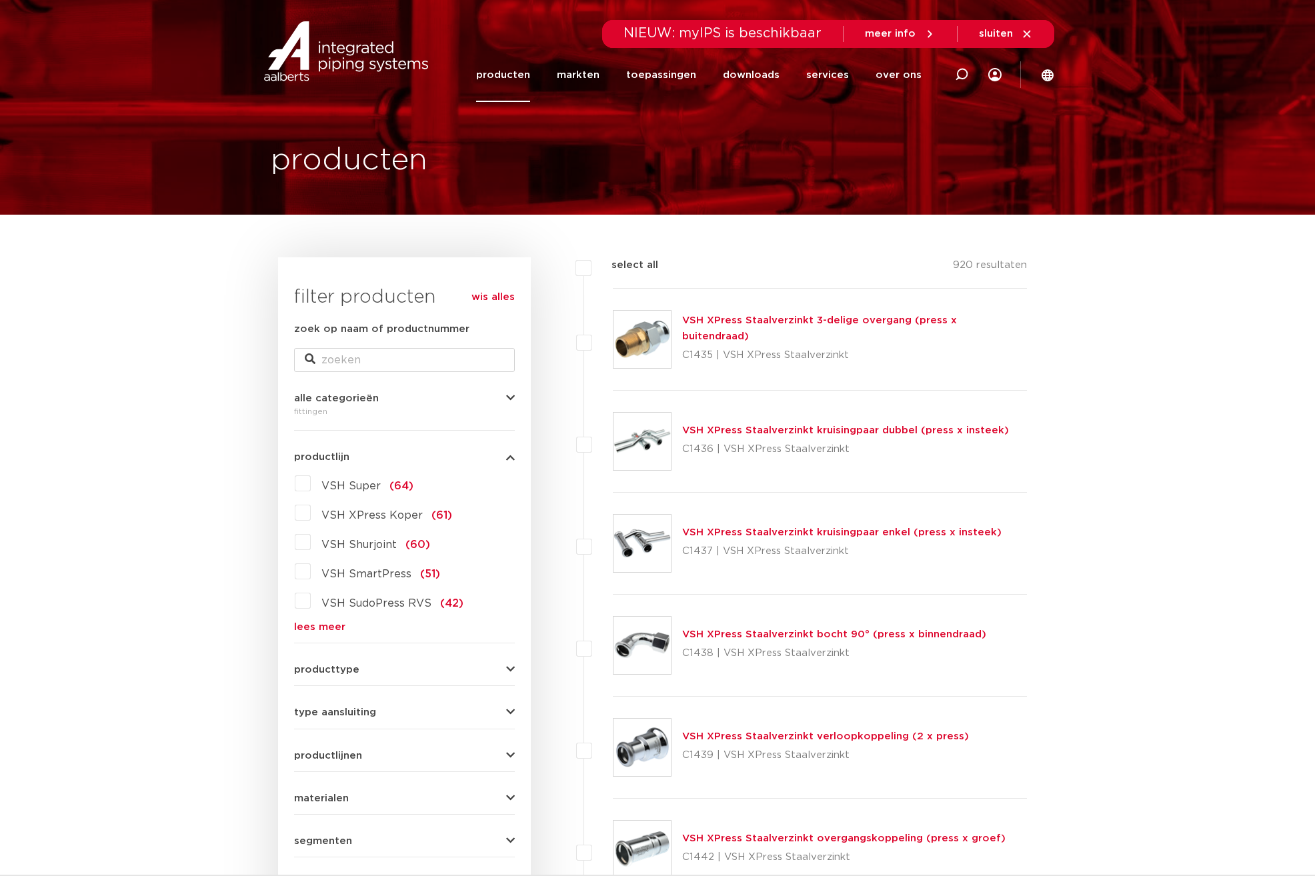
scroll to position [267, 0]
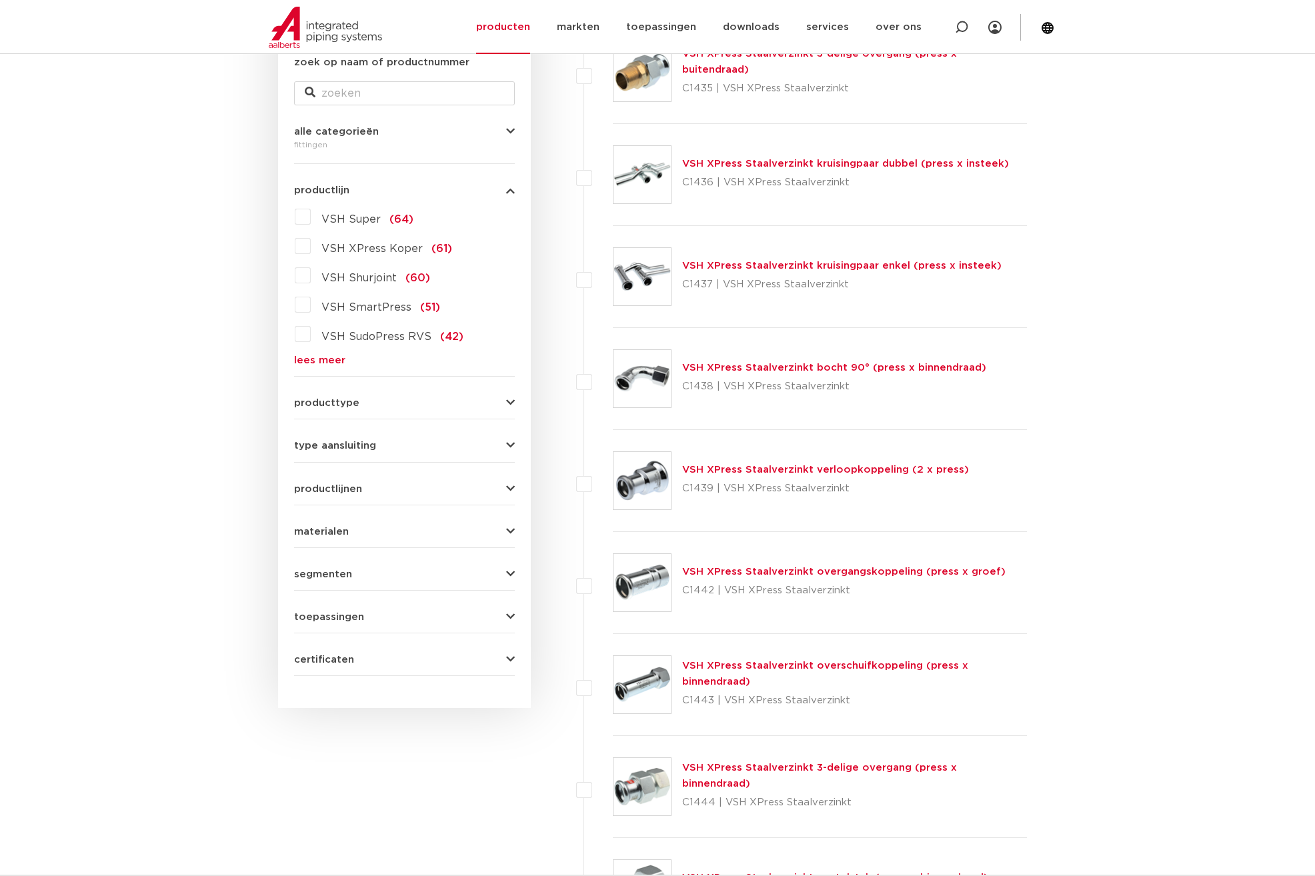
click at [512, 445] on icon "button" at bounding box center [510, 446] width 9 height 10
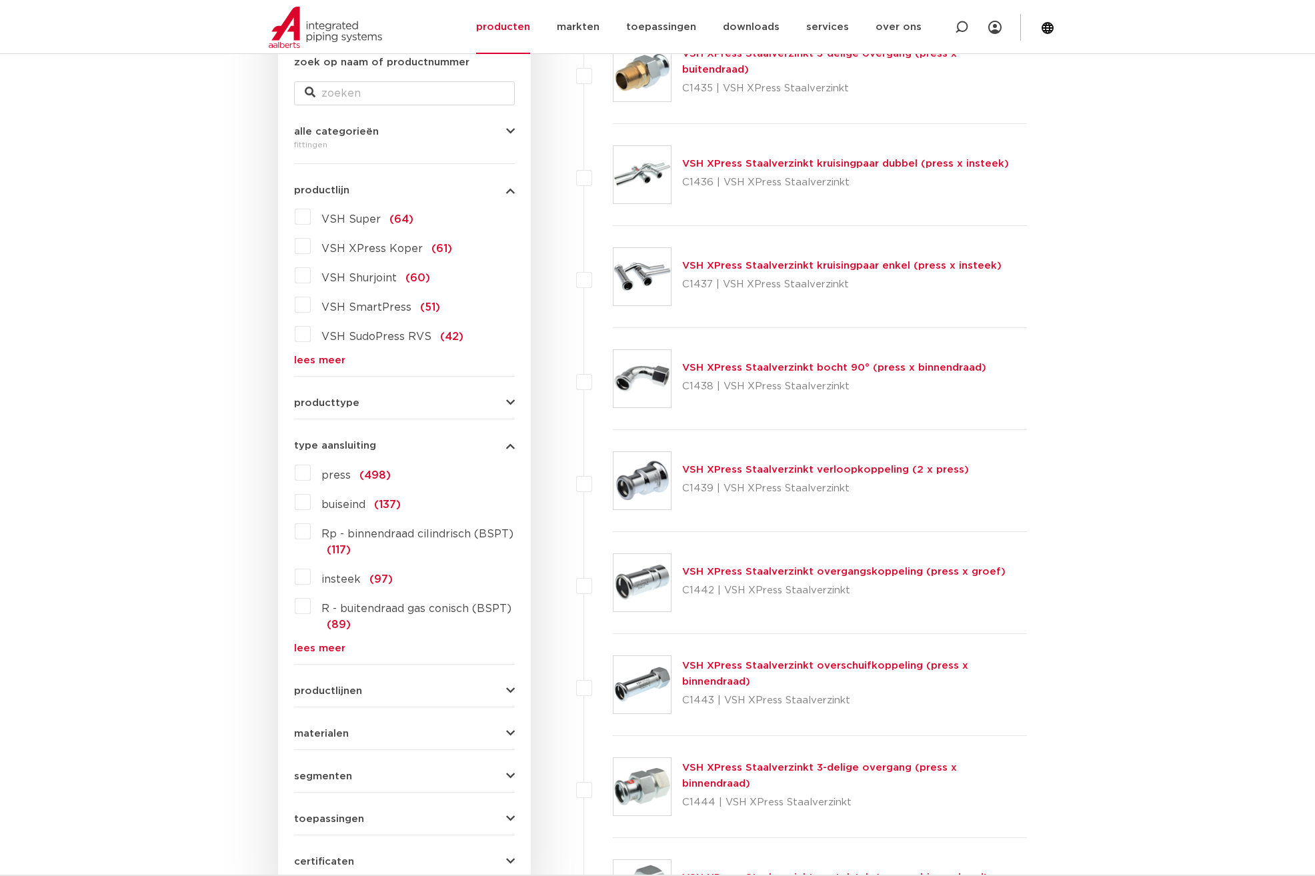
click at [330, 646] on link "lees meer" at bounding box center [404, 648] width 221 height 10
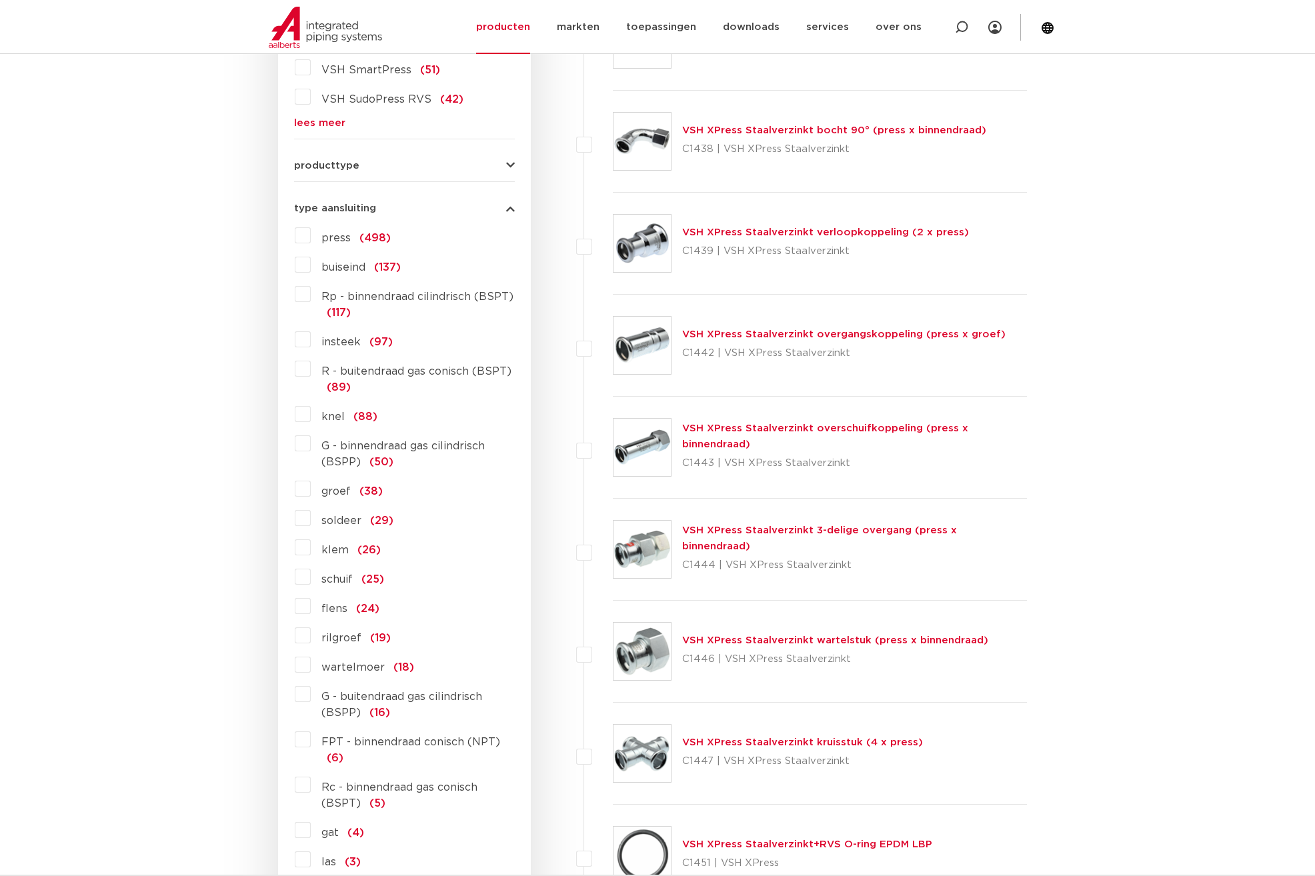
scroll to position [533, 0]
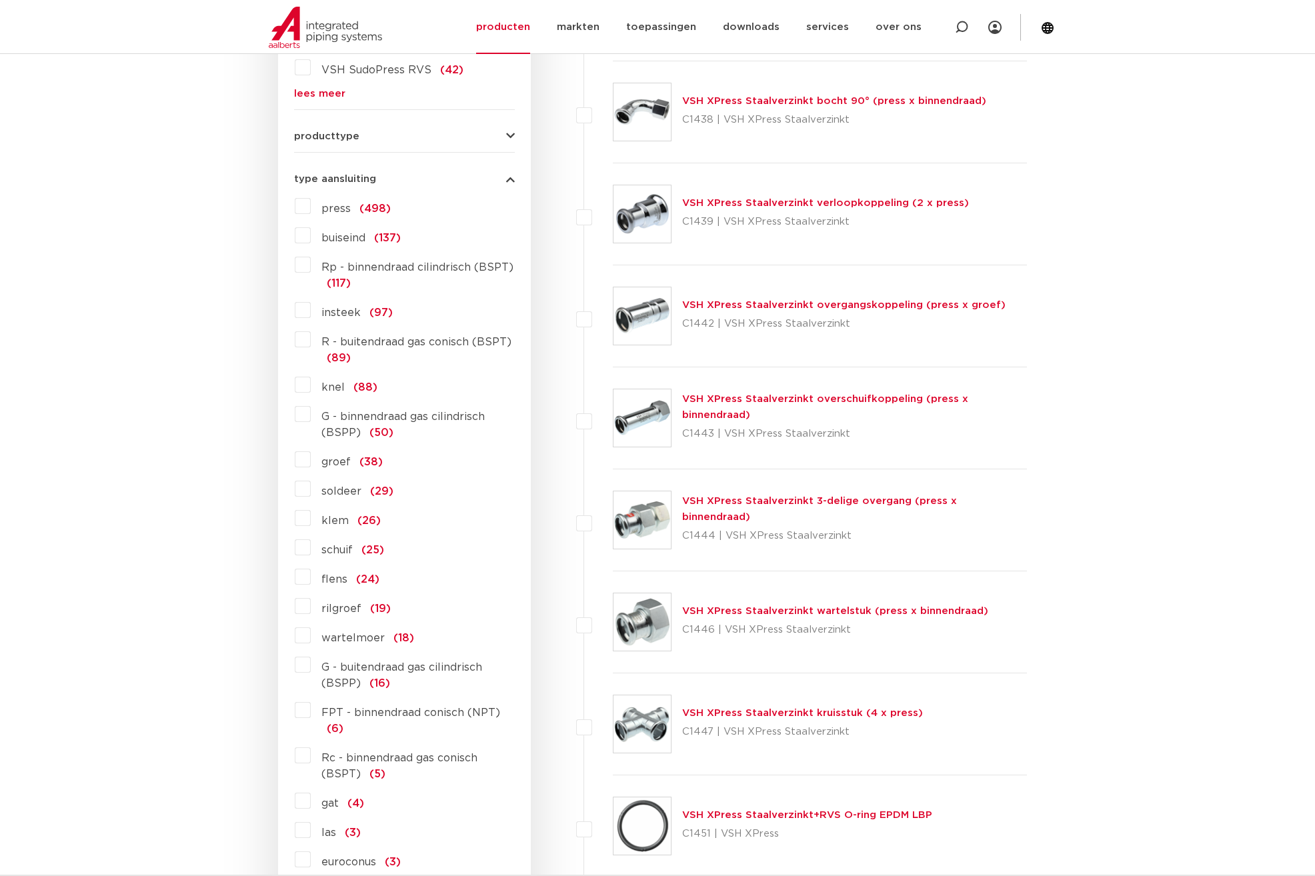
click at [311, 667] on label "G - buitendraad gas cilindrisch (BSPP) (16)" at bounding box center [413, 672] width 204 height 37
click at [0, 0] on input "G - buitendraad gas cilindrisch (BSPP) (16)" at bounding box center [0, 0] width 0 height 0
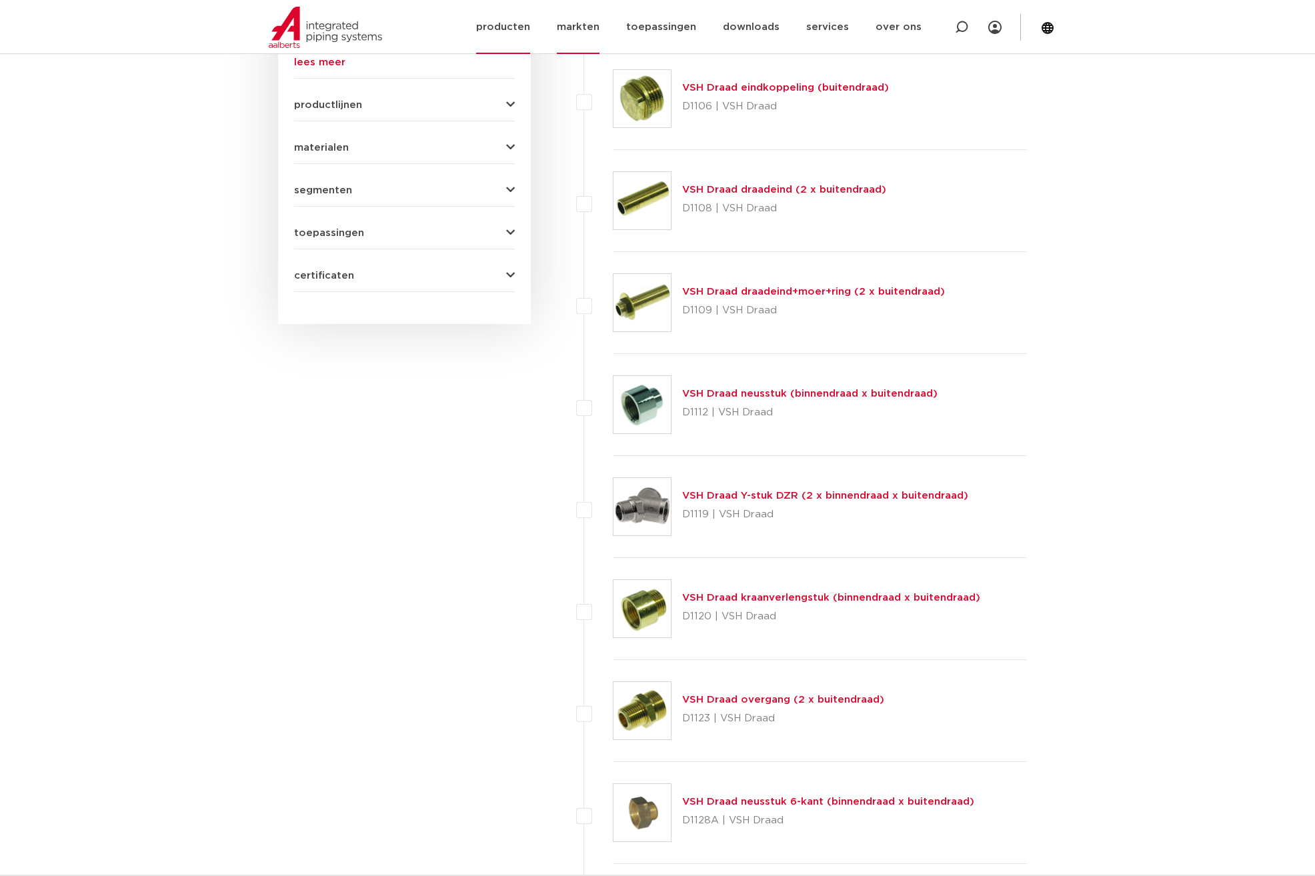
scroll to position [667, 0]
